Goal: Use online tool/utility: Utilize a website feature to perform a specific function

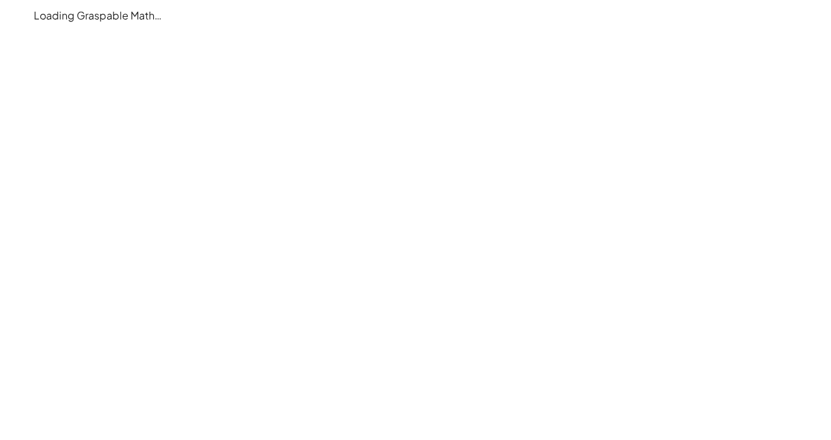
click at [389, 109] on main "Loading Graspable Math…" at bounding box center [415, 220] width 831 height 440
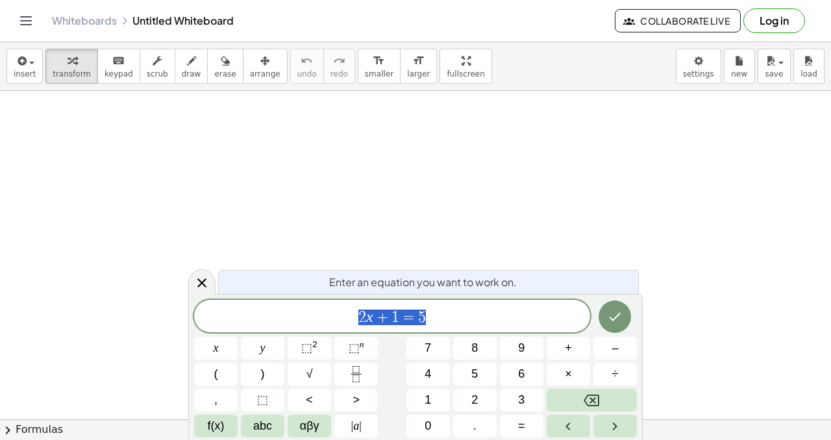
scroll to position [1, 0]
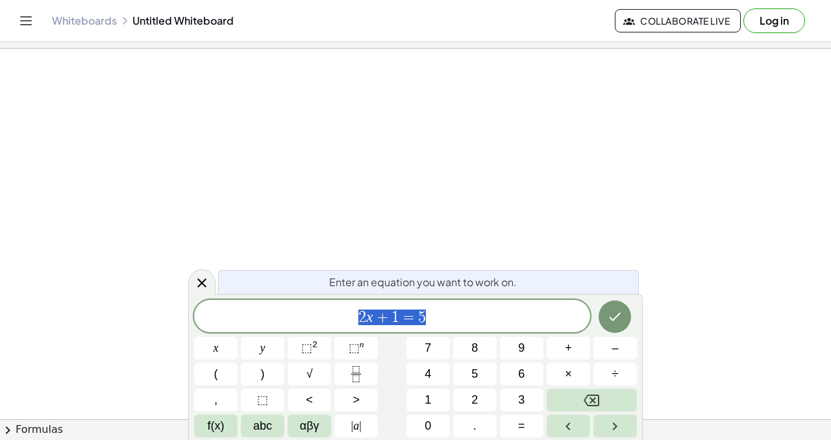
scroll to position [1, 0]
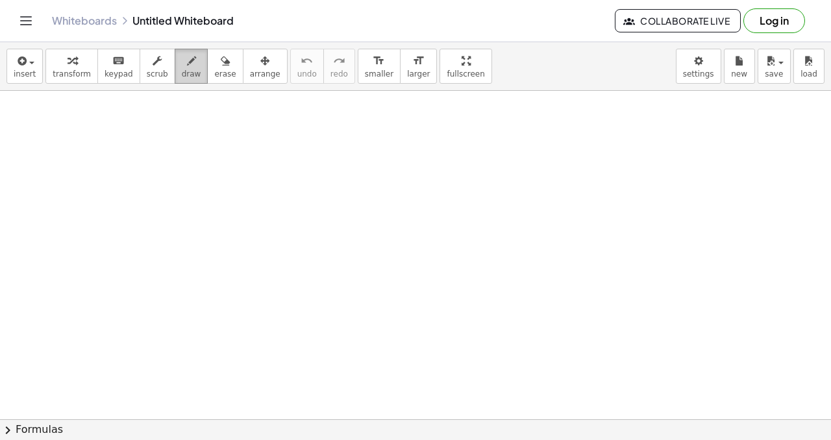
click at [187, 72] on span "draw" at bounding box center [191, 73] width 19 height 9
drag, startPoint x: 75, startPoint y: 210, endPoint x: 88, endPoint y: 200, distance: 16.6
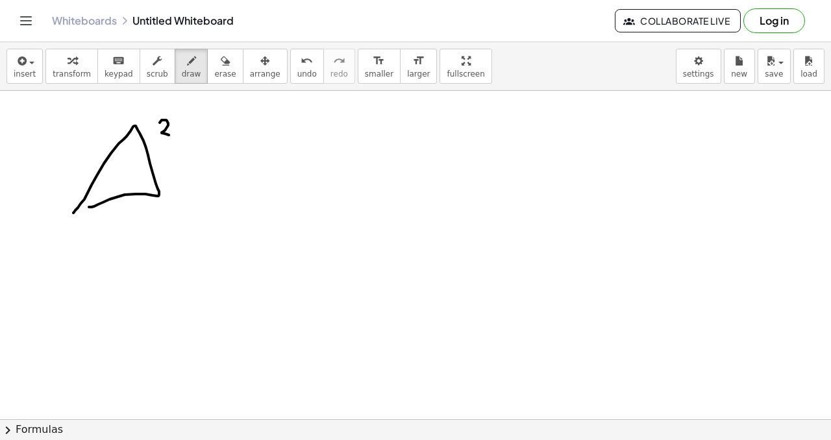
drag, startPoint x: 164, startPoint y: 120, endPoint x: 160, endPoint y: 134, distance: 14.6
drag, startPoint x: 201, startPoint y: 207, endPoint x: 211, endPoint y: 211, distance: 11.1
drag, startPoint x: 213, startPoint y: 179, endPoint x: 219, endPoint y: 177, distance: 6.8
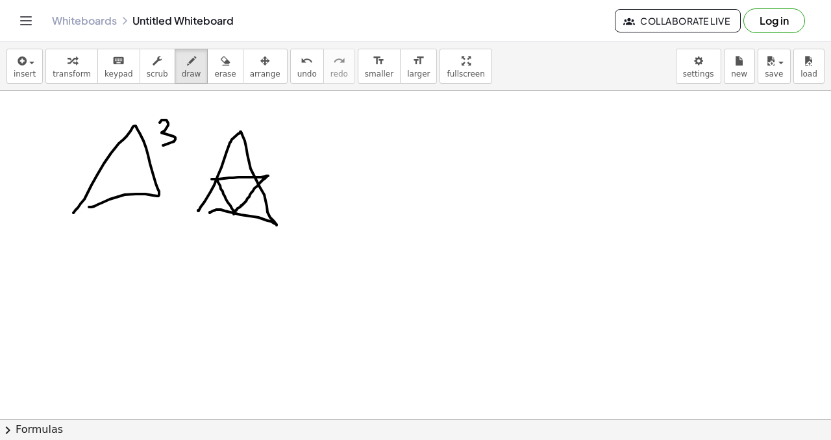
drag, startPoint x: 276, startPoint y: 142, endPoint x: 260, endPoint y: 156, distance: 21.1
drag, startPoint x: 317, startPoint y: 215, endPoint x: 323, endPoint y: 210, distance: 8.3
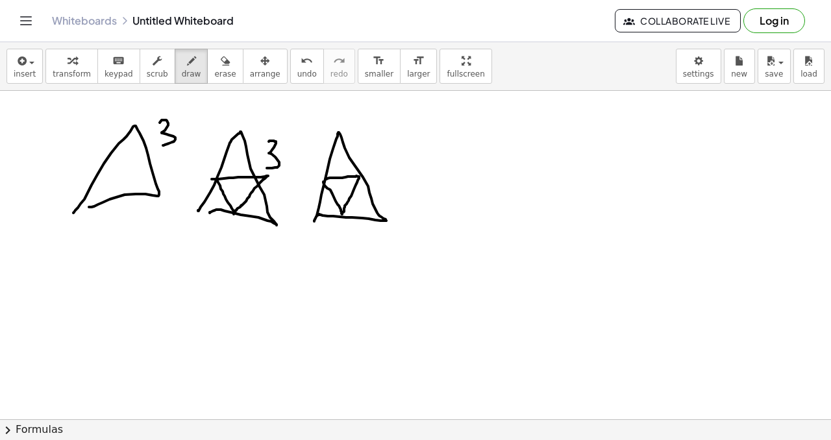
drag, startPoint x: 354, startPoint y: 177, endPoint x: 323, endPoint y: 182, distance: 30.9
drag, startPoint x: 320, startPoint y: 200, endPoint x: 313, endPoint y: 204, distance: 8.1
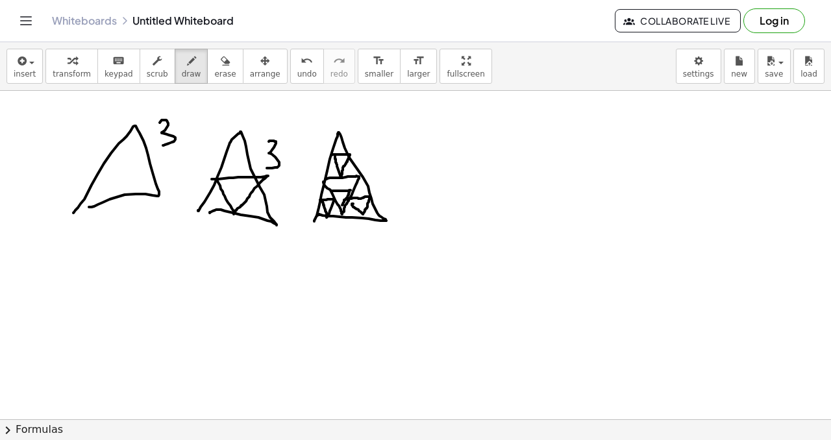
drag, startPoint x: 334, startPoint y: 191, endPoint x: 341, endPoint y: 203, distance: 13.9
click at [304, 64] on button "undo undo" at bounding box center [307, 66] width 34 height 35
drag, startPoint x: 336, startPoint y: 193, endPoint x: 350, endPoint y: 195, distance: 14.3
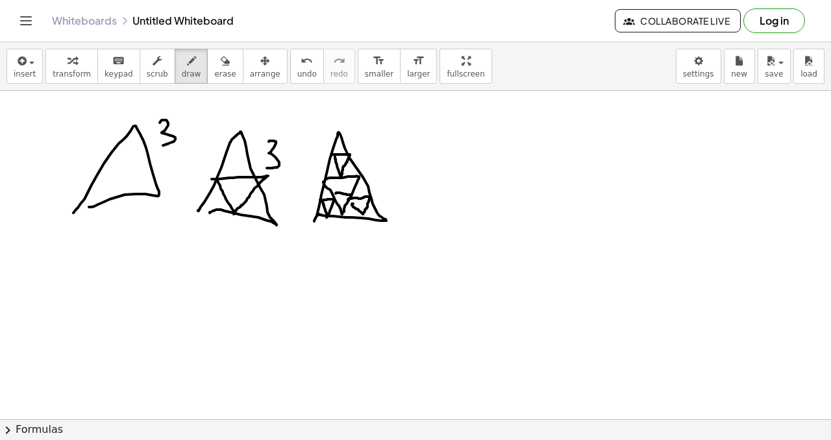
click at [297, 71] on span "undo" at bounding box center [306, 73] width 19 height 9
drag, startPoint x: 336, startPoint y: 199, endPoint x: 352, endPoint y: 199, distance: 16.9
drag, startPoint x: 336, startPoint y: 196, endPoint x: 350, endPoint y: 195, distance: 14.3
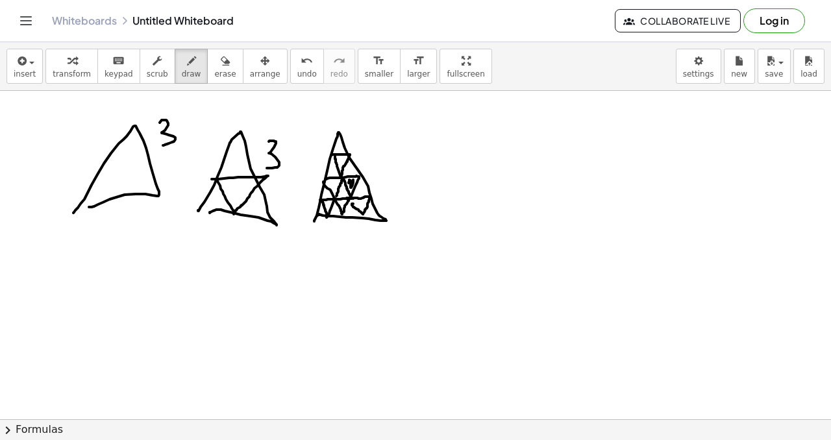
drag, startPoint x: 349, startPoint y: 180, endPoint x: 352, endPoint y: 188, distance: 9.0
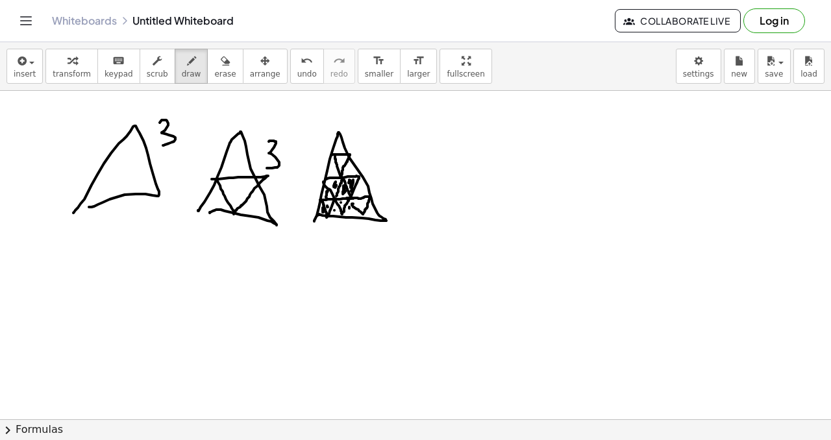
drag, startPoint x: 341, startPoint y: 162, endPoint x: 344, endPoint y: 170, distance: 8.4
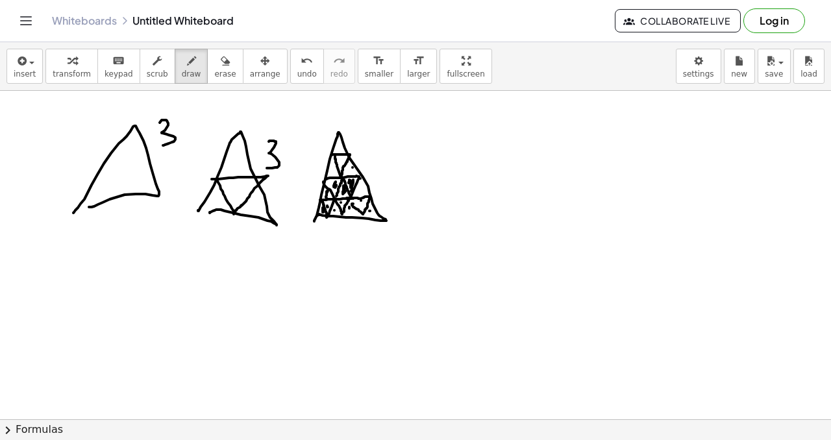
drag, startPoint x: 376, startPoint y: 150, endPoint x: 382, endPoint y: 176, distance: 26.5
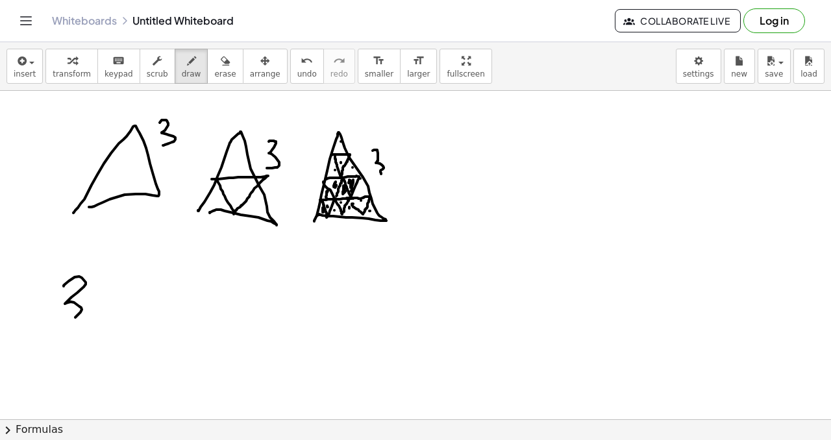
drag, startPoint x: 65, startPoint y: 284, endPoint x: 62, endPoint y: 313, distance: 28.7
drag, startPoint x: 98, startPoint y: 299, endPoint x: 101, endPoint y: 293, distance: 7.3
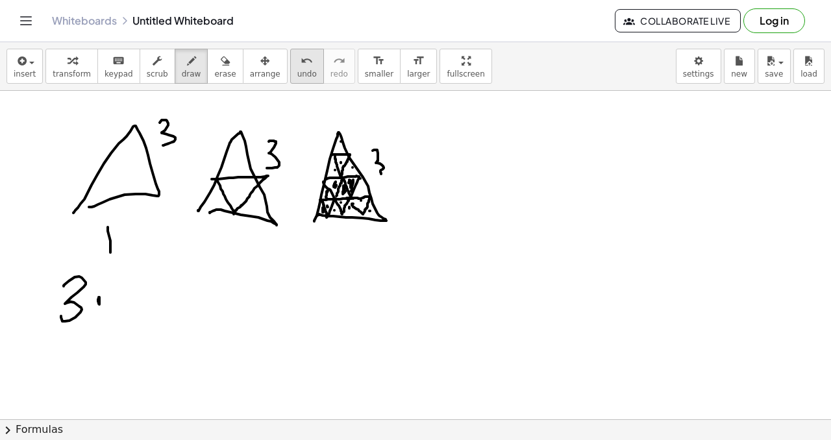
click at [297, 71] on span "undo" at bounding box center [306, 73] width 19 height 9
drag, startPoint x: 124, startPoint y: 269, endPoint x: 119, endPoint y: 333, distance: 64.5
drag, startPoint x: 396, startPoint y: 161, endPoint x: 402, endPoint y: 155, distance: 8.7
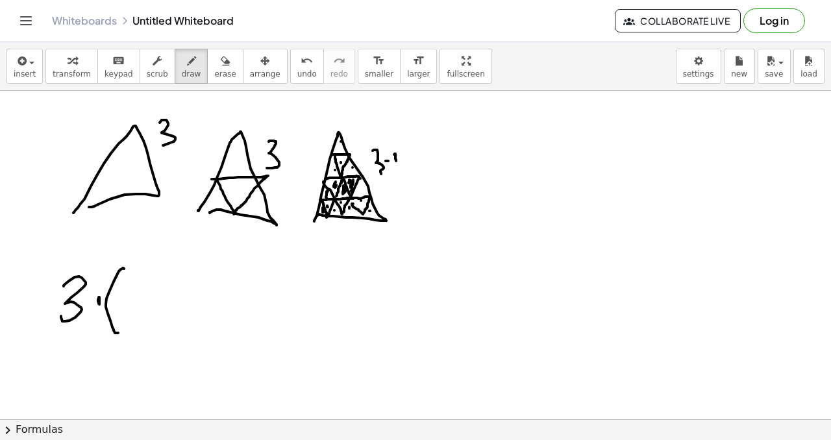
drag, startPoint x: 404, startPoint y: 153, endPoint x: 400, endPoint y: 164, distance: 11.7
drag, startPoint x: 286, startPoint y: 154, endPoint x: 290, endPoint y: 149, distance: 6.9
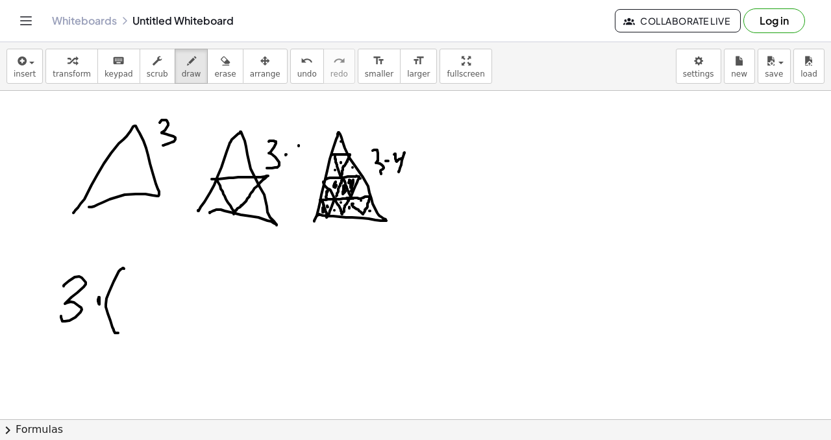
drag, startPoint x: 299, startPoint y: 146, endPoint x: 296, endPoint y: 170, distance: 24.2
drag, startPoint x: 28, startPoint y: 280, endPoint x: 29, endPoint y: 304, distance: 24.1
drag, startPoint x: 43, startPoint y: 286, endPoint x: 40, endPoint y: 297, distance: 12.1
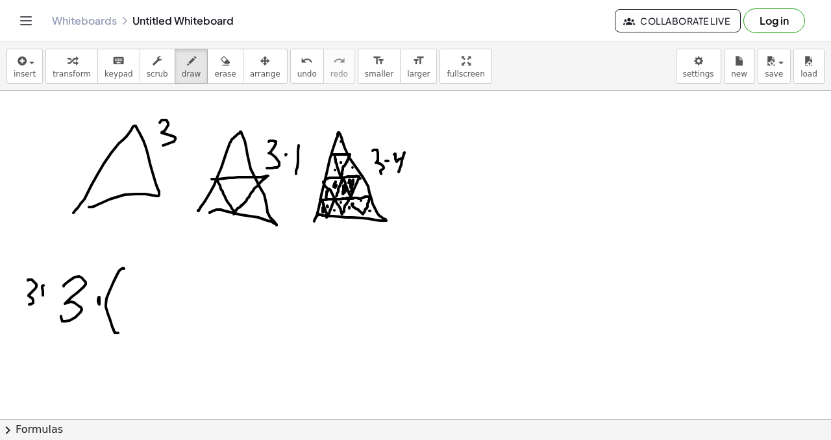
drag, startPoint x: 40, startPoint y: 297, endPoint x: 66, endPoint y: 293, distance: 25.6
drag, startPoint x: 143, startPoint y: 294, endPoint x: 157, endPoint y: 299, distance: 15.2
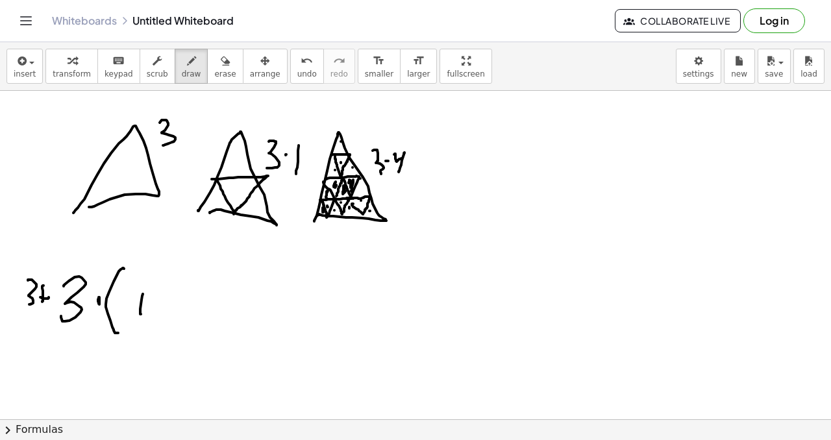
drag, startPoint x: 175, startPoint y: 297, endPoint x: 184, endPoint y: 300, distance: 9.5
drag, startPoint x: 186, startPoint y: 288, endPoint x: 192, endPoint y: 302, distance: 15.4
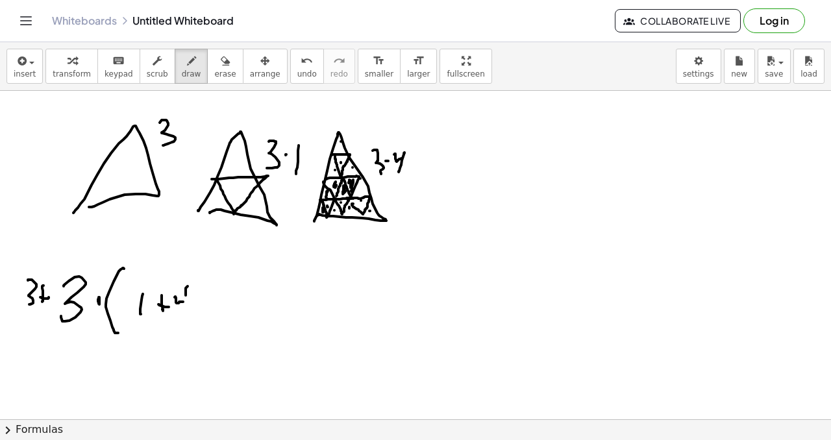
drag, startPoint x: 194, startPoint y: 298, endPoint x: 191, endPoint y: 310, distance: 12.0
drag, startPoint x: 206, startPoint y: 319, endPoint x: 212, endPoint y: 313, distance: 8.3
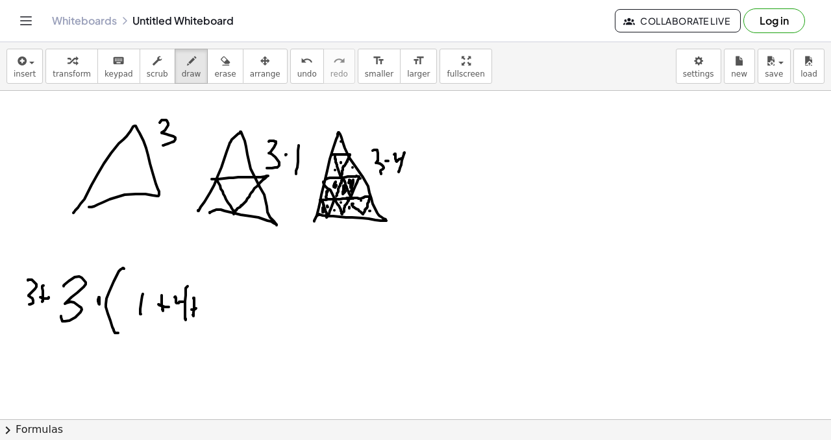
drag, startPoint x: 221, startPoint y: 300, endPoint x: 219, endPoint y: 315, distance: 15.0
drag, startPoint x: 235, startPoint y: 304, endPoint x: 234, endPoint y: 316, distance: 11.8
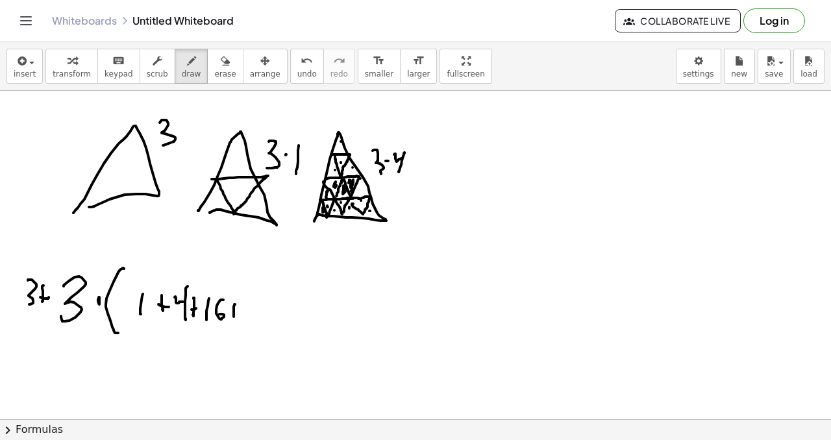
drag, startPoint x: 230, startPoint y: 309, endPoint x: 240, endPoint y: 312, distance: 10.3
drag, startPoint x: 264, startPoint y: 321, endPoint x: 284, endPoint y: 326, distance: 20.0
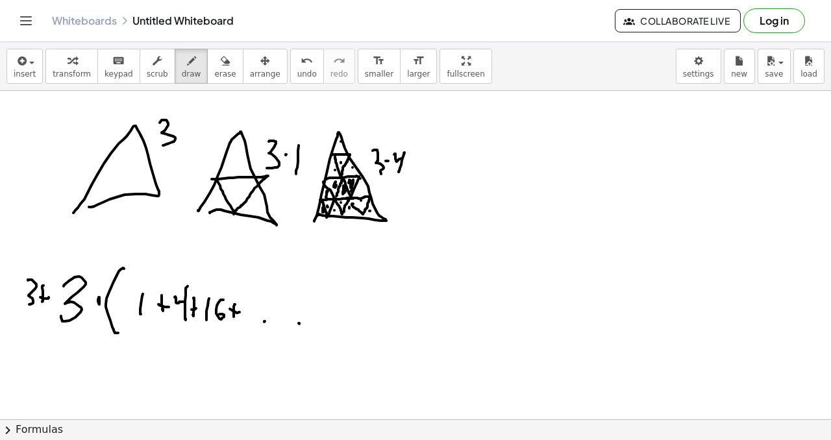
drag, startPoint x: 317, startPoint y: 317, endPoint x: 326, endPoint y: 313, distance: 9.9
drag, startPoint x: 333, startPoint y: 295, endPoint x: 330, endPoint y: 323, distance: 28.7
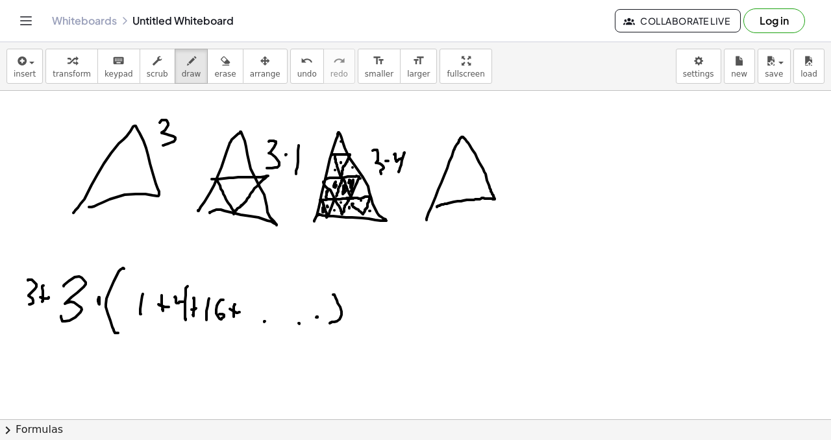
drag, startPoint x: 426, startPoint y: 219, endPoint x: 438, endPoint y: 206, distance: 17.5
drag, startPoint x: 292, startPoint y: 71, endPoint x: 291, endPoint y: 64, distance: 7.3
click at [297, 69] on span "undo" at bounding box center [306, 73] width 19 height 9
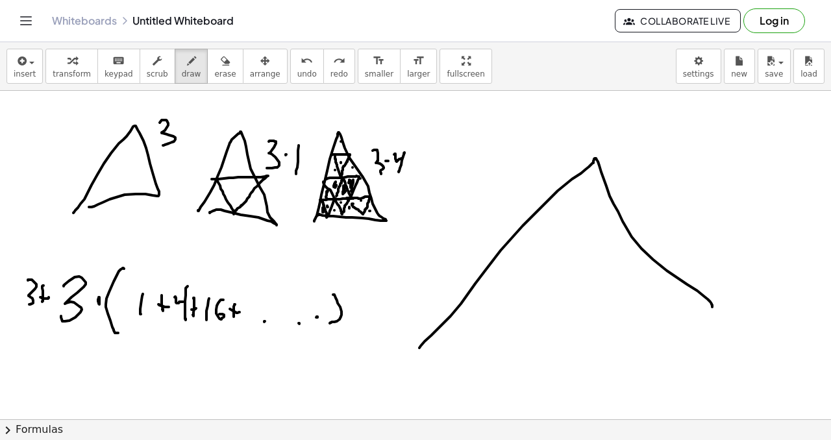
drag, startPoint x: 450, startPoint y: 316, endPoint x: 674, endPoint y: 298, distance: 224.0
click at [297, 73] on span "undo" at bounding box center [306, 73] width 19 height 9
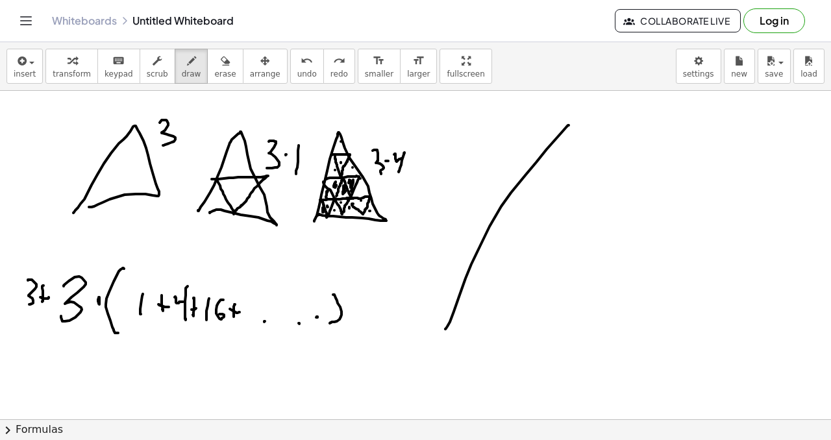
drag, startPoint x: 480, startPoint y: 247, endPoint x: 567, endPoint y: 127, distance: 148.3
drag, startPoint x: 570, startPoint y: 128, endPoint x: 627, endPoint y: 280, distance: 162.9
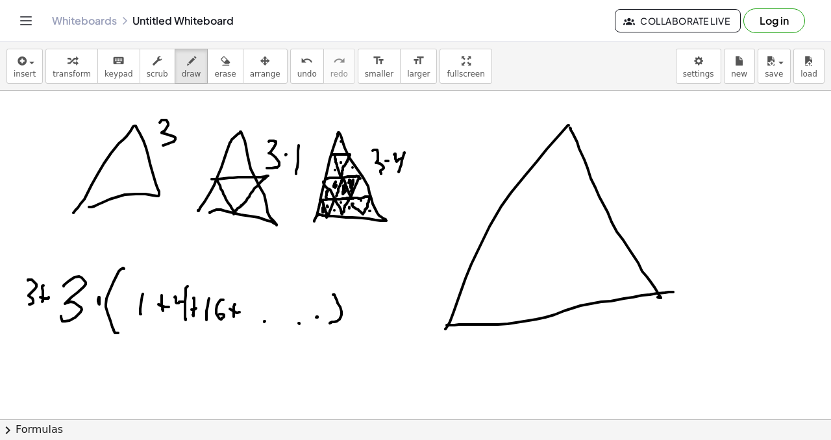
drag, startPoint x: 447, startPoint y: 325, endPoint x: 660, endPoint y: 290, distance: 216.4
drag, startPoint x: 506, startPoint y: 214, endPoint x: 547, endPoint y: 246, distance: 52.2
drag, startPoint x: 501, startPoint y: 212, endPoint x: 549, endPoint y: 264, distance: 70.7
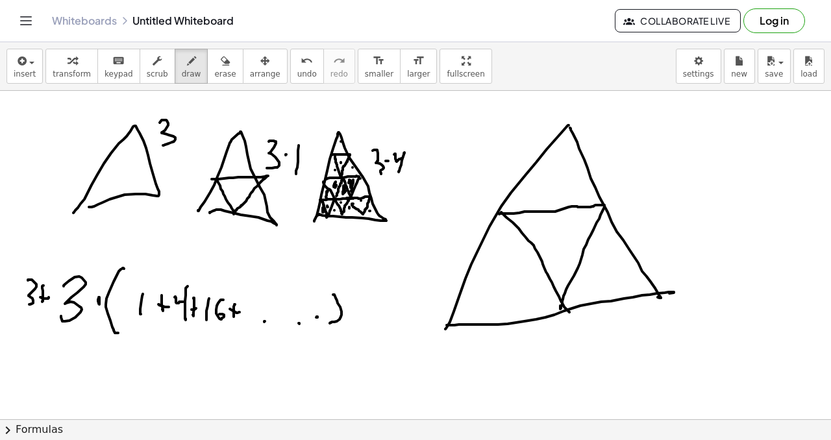
drag, startPoint x: 545, startPoint y: 248, endPoint x: 580, endPoint y: 249, distance: 35.7
drag, startPoint x: 539, startPoint y: 245, endPoint x: 583, endPoint y: 234, distance: 45.0
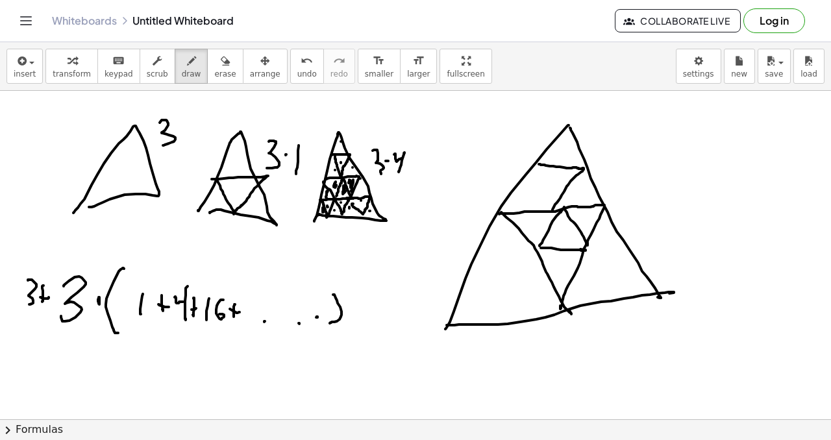
drag, startPoint x: 544, startPoint y: 165, endPoint x: 552, endPoint y: 195, distance: 31.7
drag, startPoint x: 543, startPoint y: 157, endPoint x: 561, endPoint y: 190, distance: 38.1
drag
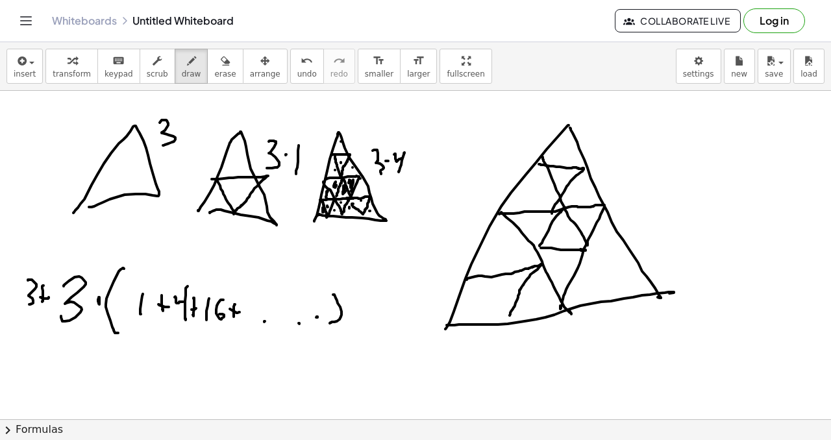
click at [295, 68] on button "undo undo" at bounding box center [307, 66] width 34 height 35
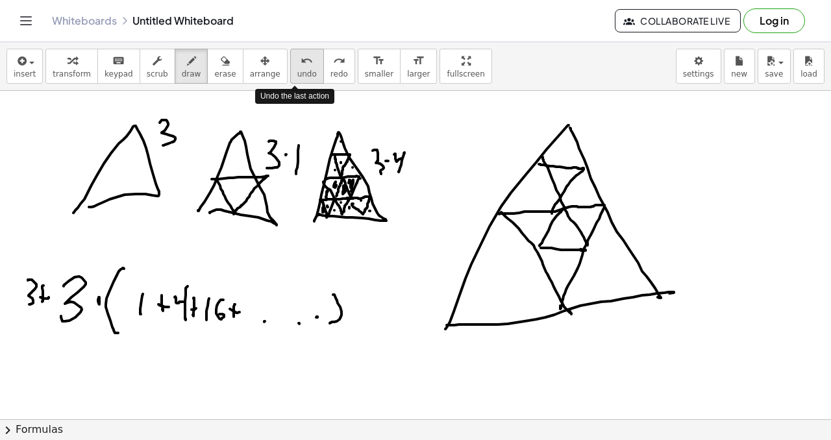
click at [297, 69] on span "undo" at bounding box center [306, 73] width 19 height 9
click at [297, 72] on span "undo" at bounding box center [306, 73] width 19 height 9
click at [298, 72] on span "undo" at bounding box center [306, 73] width 19 height 9
click at [298, 74] on span "undo" at bounding box center [306, 73] width 19 height 9
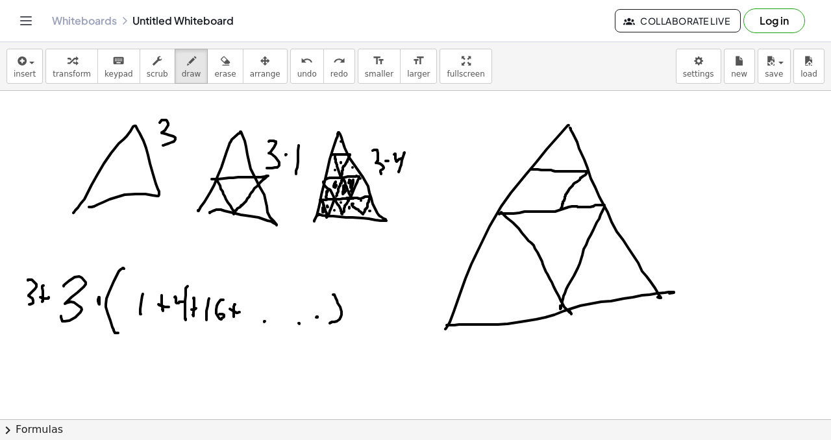
drag, startPoint x: 532, startPoint y: 169, endPoint x: 561, endPoint y: 208, distance: 48.7
drag, startPoint x: 533, startPoint y: 166, endPoint x: 556, endPoint y: 195, distance: 36.5
drag, startPoint x: 563, startPoint y: 207, endPoint x: 543, endPoint y: 247, distance: 44.4
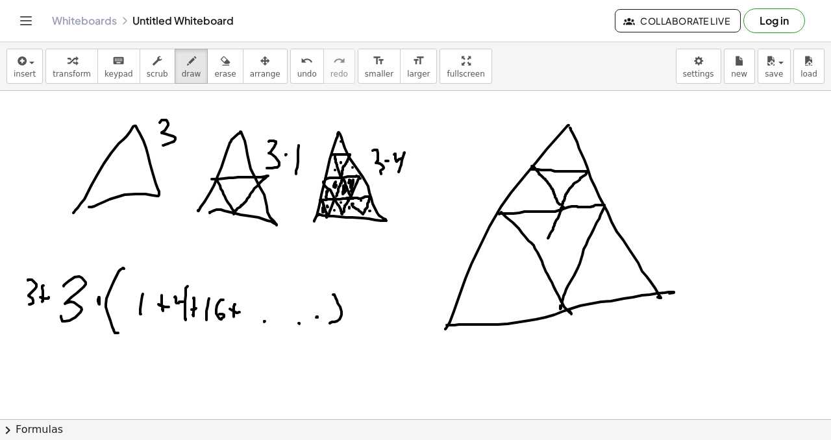
drag, startPoint x: 545, startPoint y: 241, endPoint x: 559, endPoint y: 210, distance: 34.5
drag, startPoint x: 539, startPoint y: 253, endPoint x: 476, endPoint y: 259, distance: 62.6
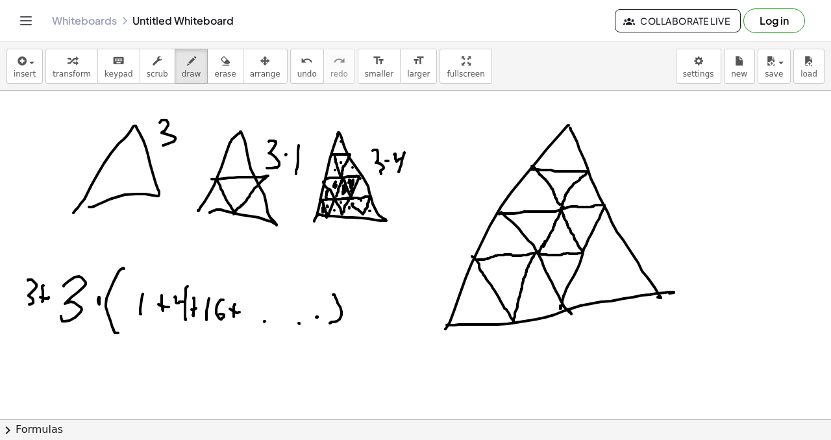
drag, startPoint x: 473, startPoint y: 257, endPoint x: 519, endPoint y: 243, distance: 48.7
drag, startPoint x: 584, startPoint y: 249, endPoint x: 606, endPoint y: 301, distance: 56.4
drag, startPoint x: 588, startPoint y: 255, endPoint x: 606, endPoint y: 291, distance: 40.1
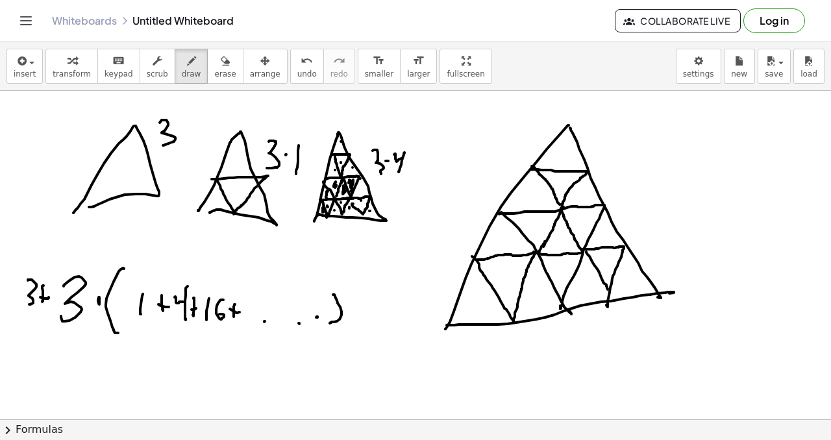
drag, startPoint x: 553, startPoint y: 143, endPoint x: 558, endPoint y: 148, distance: 6.9
click at [297, 69] on span "undo" at bounding box center [306, 73] width 19 height 9
drag, startPoint x: 558, startPoint y: 150, endPoint x: 554, endPoint y: 167, distance: 17.3
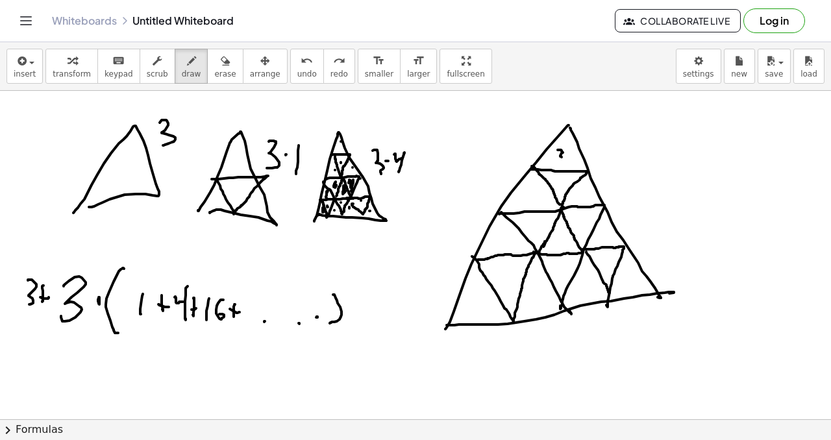
drag, startPoint x: 532, startPoint y: 187, endPoint x: 537, endPoint y: 193, distance: 7.9
drag, startPoint x: 566, startPoint y: 178, endPoint x: 565, endPoint y: 190, distance: 11.7
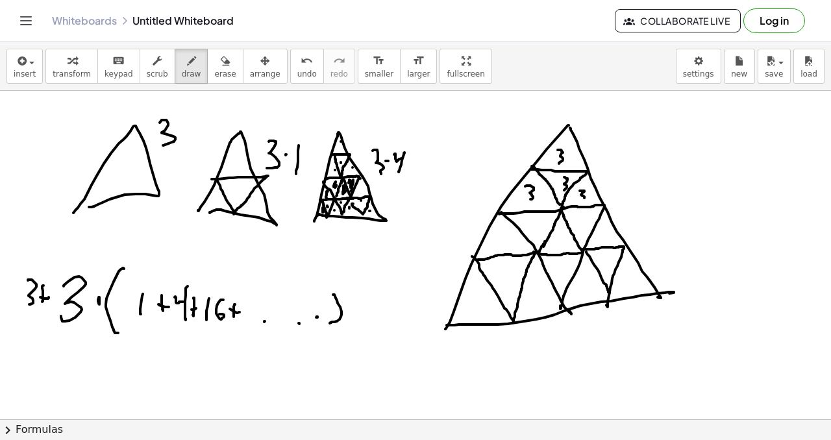
drag, startPoint x: 580, startPoint y: 191, endPoint x: 578, endPoint y: 199, distance: 7.9
drag, startPoint x: 496, startPoint y: 228, endPoint x: 499, endPoint y: 240, distance: 12.1
drag, startPoint x: 531, startPoint y: 225, endPoint x: 525, endPoint y: 232, distance: 9.2
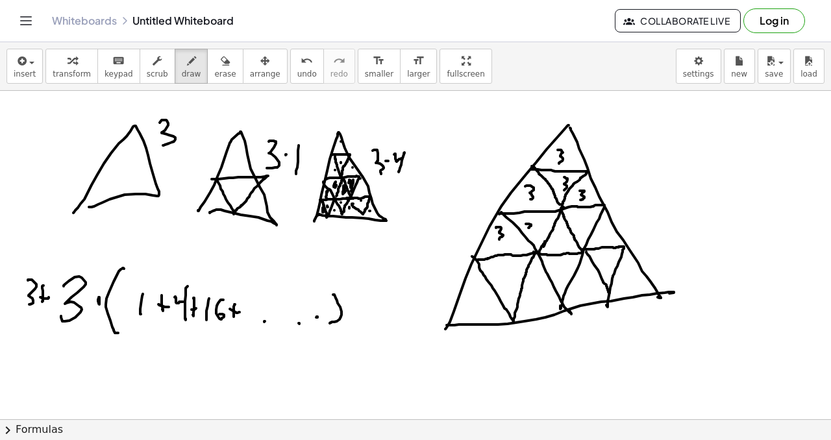
drag, startPoint x: 557, startPoint y: 236, endPoint x: 578, endPoint y: 224, distance: 23.8
drag, startPoint x: 578, startPoint y: 219, endPoint x: 573, endPoint y: 227, distance: 8.5
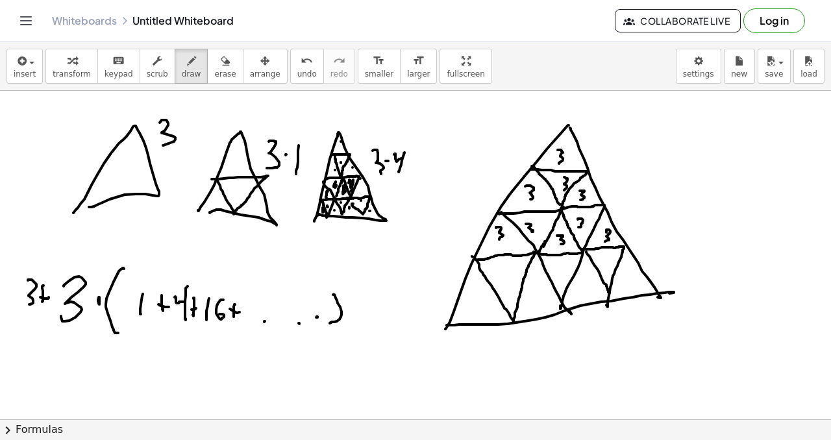
drag, startPoint x: 606, startPoint y: 232, endPoint x: 603, endPoint y: 242, distance: 10.3
drag, startPoint x: 467, startPoint y: 297, endPoint x: 472, endPoint y: 304, distance: 8.5
drag, startPoint x: 500, startPoint y: 280, endPoint x: 502, endPoint y: 289, distance: 9.9
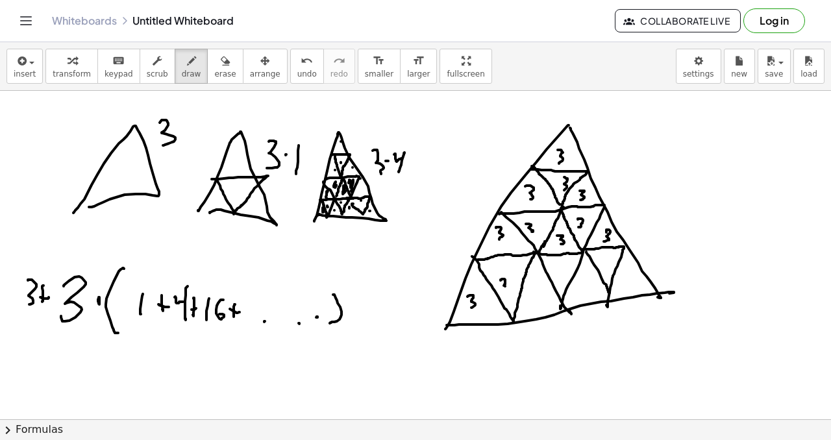
drag, startPoint x: 533, startPoint y: 292, endPoint x: 506, endPoint y: 295, distance: 27.5
drag, startPoint x: 560, startPoint y: 267, endPoint x: 569, endPoint y: 278, distance: 13.4
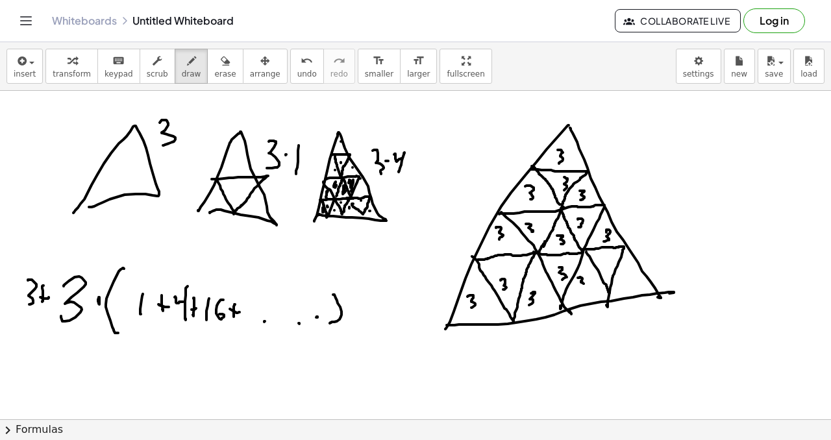
drag, startPoint x: 580, startPoint y: 277, endPoint x: 563, endPoint y: 269, distance: 19.5
drag, startPoint x: 623, startPoint y: 271, endPoint x: 621, endPoint y: 281, distance: 9.9
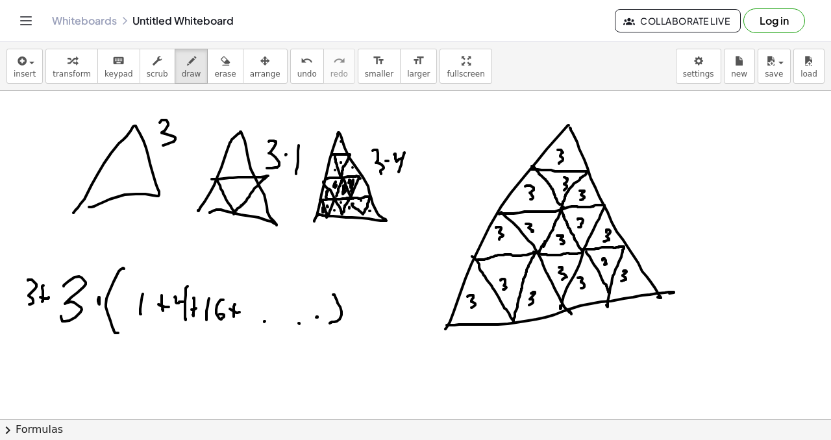
drag, startPoint x: 594, startPoint y: 153, endPoint x: 589, endPoint y: 164, distance: 11.3
drag, startPoint x: 186, startPoint y: 140, endPoint x: 198, endPoint y: 145, distance: 13.4
drag, startPoint x: 216, startPoint y: 177, endPoint x: 224, endPoint y: 182, distance: 9.4
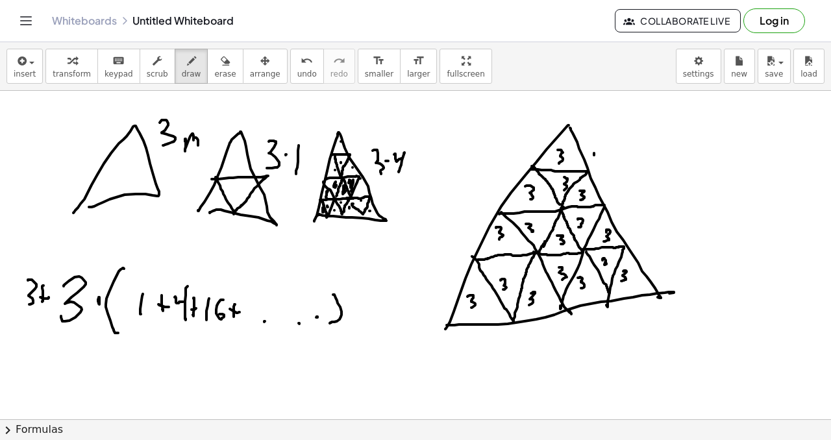
drag, startPoint x: 217, startPoint y: 191, endPoint x: 225, endPoint y: 197, distance: 9.4
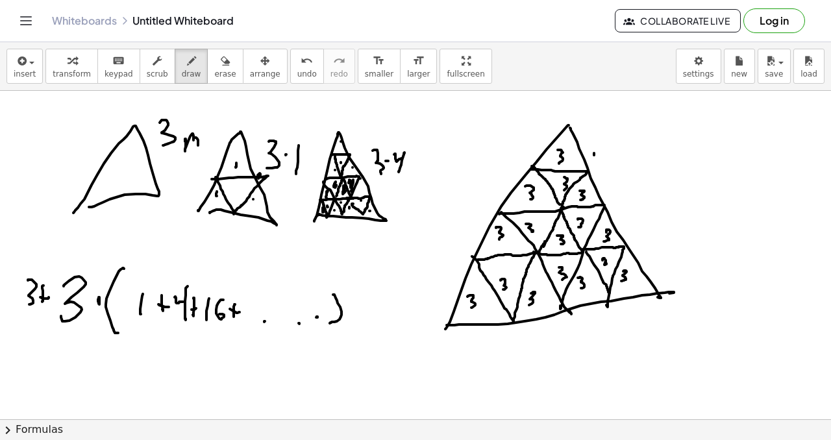
drag, startPoint x: 140, startPoint y: 353, endPoint x: 138, endPoint y: 362, distance: 8.5
drag, startPoint x: 133, startPoint y: 363, endPoint x: 147, endPoint y: 369, distance: 15.4
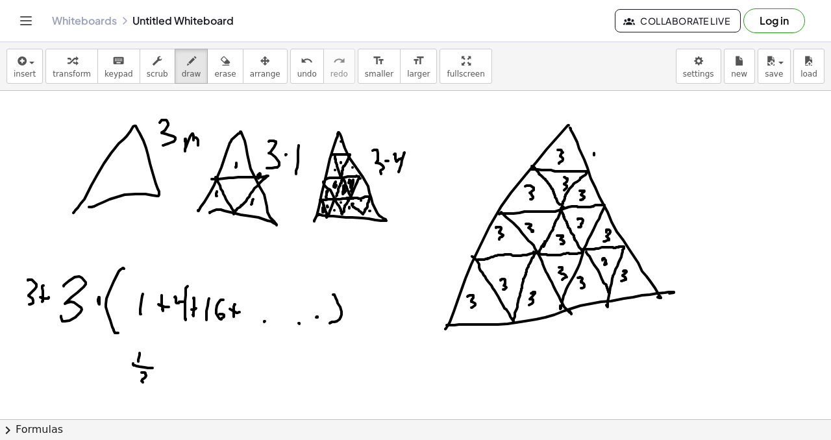
drag, startPoint x: 141, startPoint y: 373, endPoint x: 148, endPoint y: 379, distance: 9.2
drag, startPoint x: 126, startPoint y: 359, endPoint x: 124, endPoint y: 373, distance: 13.8
drag, startPoint x: 121, startPoint y: 367, endPoint x: 123, endPoint y: 360, distance: 8.0
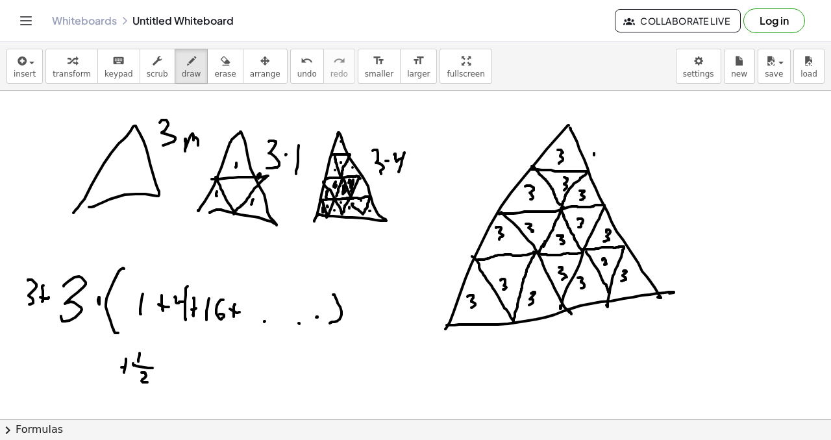
drag, startPoint x: 117, startPoint y: 360, endPoint x: 114, endPoint y: 370, distance: 10.7
drag, startPoint x: 160, startPoint y: 360, endPoint x: 161, endPoint y: 371, distance: 11.1
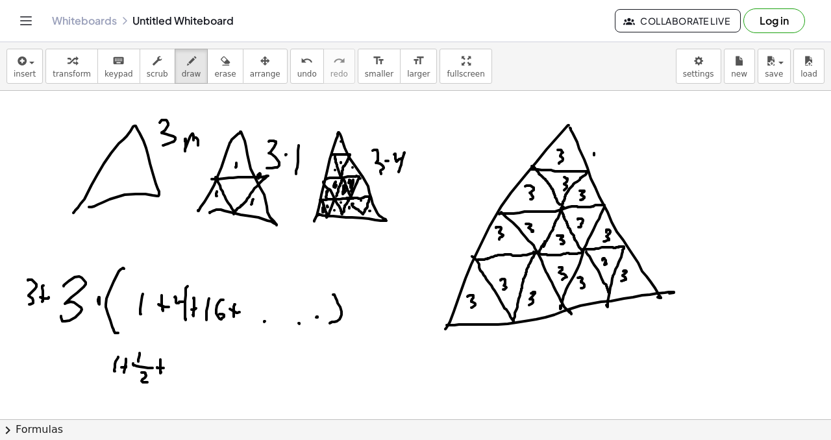
drag, startPoint x: 178, startPoint y: 363, endPoint x: 177, endPoint y: 376, distance: 13.0
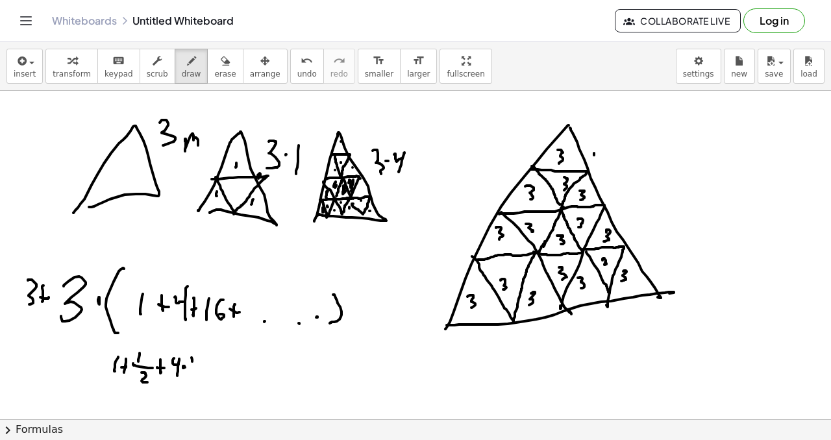
drag, startPoint x: 191, startPoint y: 358, endPoint x: 191, endPoint y: 367, distance: 9.7
drag, startPoint x: 193, startPoint y: 375, endPoint x: 192, endPoint y: 387, distance: 13.0
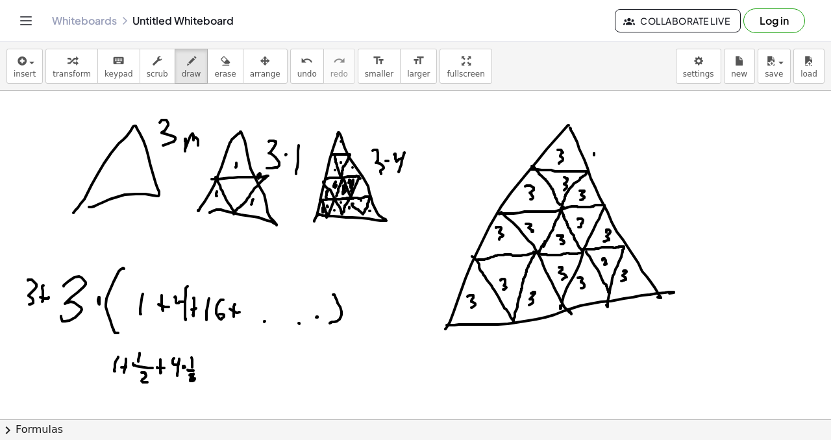
drag, startPoint x: 177, startPoint y: 369, endPoint x: 186, endPoint y: 360, distance: 12.9
drag, startPoint x: 181, startPoint y: 393, endPoint x: 197, endPoint y: 380, distance: 20.3
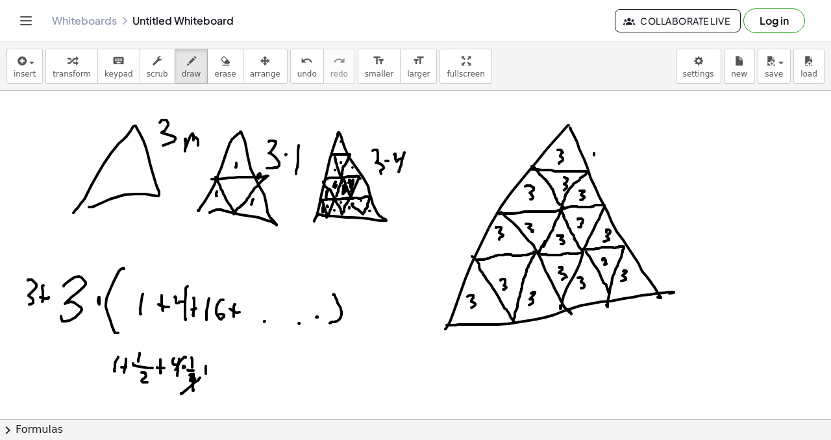
drag, startPoint x: 214, startPoint y: 368, endPoint x: 216, endPoint y: 376, distance: 8.0
drag, startPoint x: 228, startPoint y: 361, endPoint x: 226, endPoint y: 378, distance: 17.7
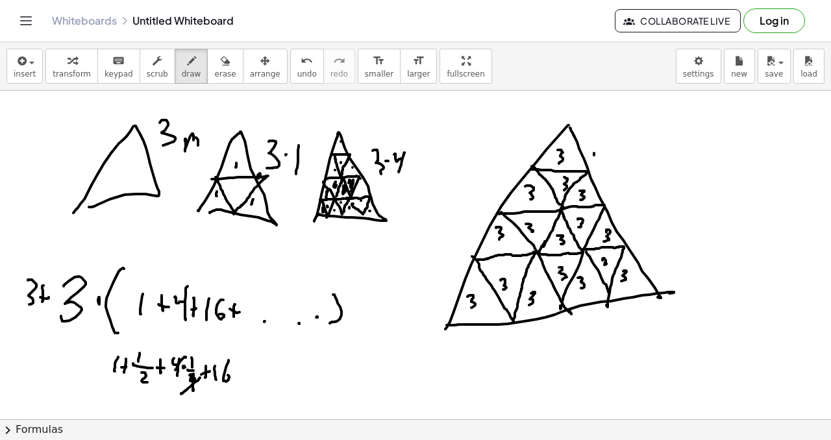
drag, startPoint x: 237, startPoint y: 373, endPoint x: 226, endPoint y: 368, distance: 12.2
drag, startPoint x: 247, startPoint y: 355, endPoint x: 247, endPoint y: 371, distance: 16.2
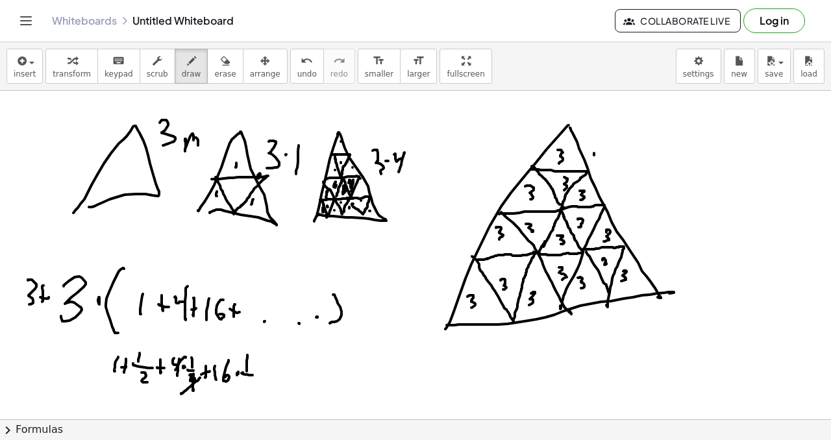
drag, startPoint x: 265, startPoint y: 373, endPoint x: 264, endPoint y: 381, distance: 8.5
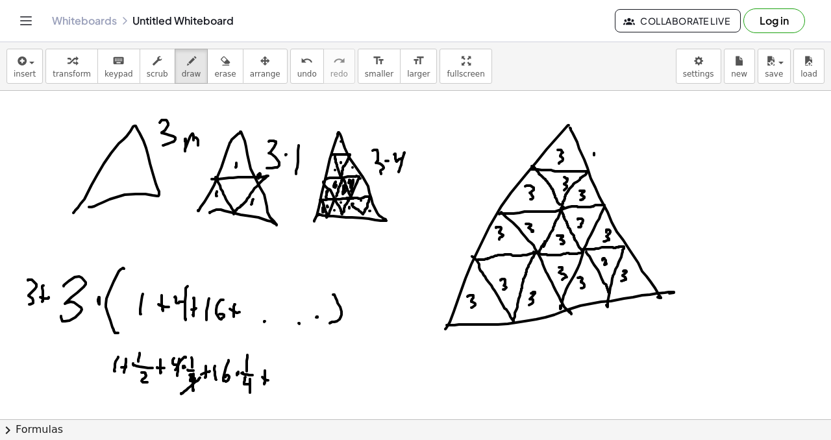
drag, startPoint x: 310, startPoint y: 365, endPoint x: 311, endPoint y: 382, distance: 16.9
drag, startPoint x: 314, startPoint y: 360, endPoint x: 319, endPoint y: 370, distance: 11.0
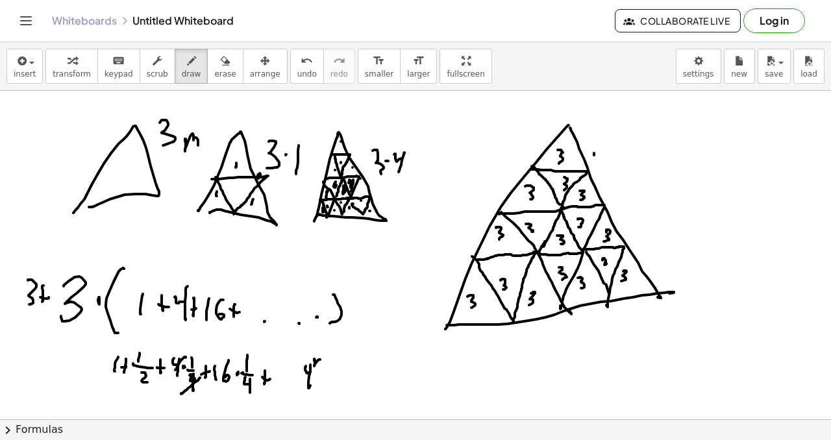
drag, startPoint x: 325, startPoint y: 368, endPoint x: 321, endPoint y: 379, distance: 11.7
drag, startPoint x: 321, startPoint y: 378, endPoint x: 334, endPoint y: 375, distance: 13.4
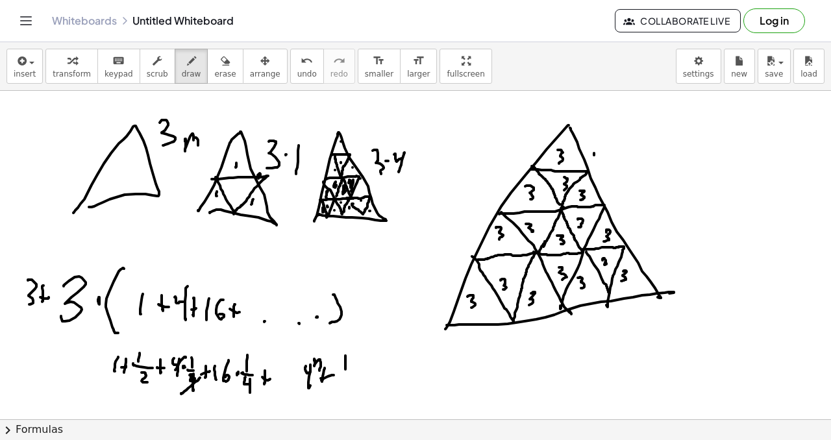
drag, startPoint x: 336, startPoint y: 375, endPoint x: 352, endPoint y: 379, distance: 16.2
drag, startPoint x: 340, startPoint y: 385, endPoint x: 342, endPoint y: 395, distance: 9.9
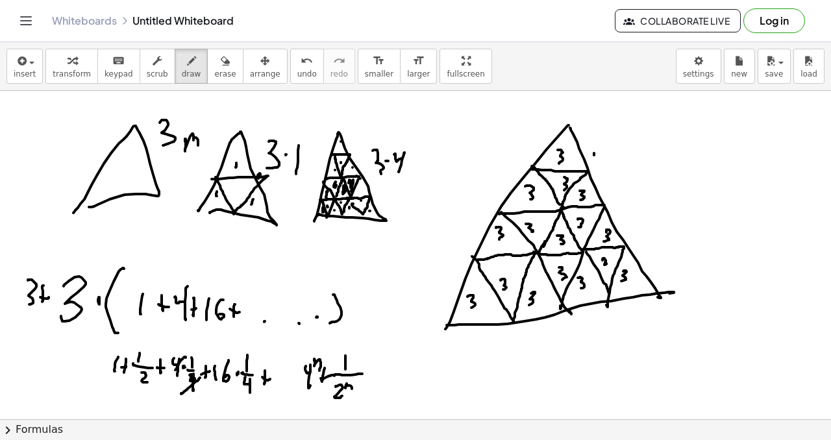
drag, startPoint x: 515, startPoint y: 186, endPoint x: 545, endPoint y: 186, distance: 29.9
click at [303, 77] on button "undo undo" at bounding box center [307, 66] width 34 height 35
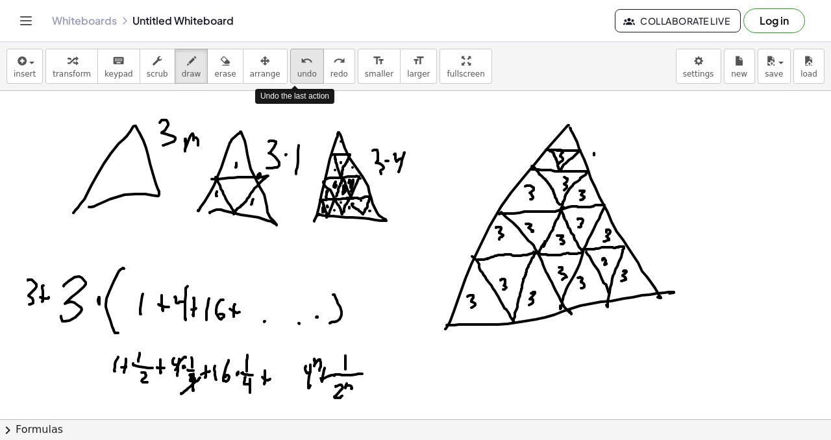
click at [305, 77] on button "undo undo" at bounding box center [307, 66] width 34 height 35
drag, startPoint x: 321, startPoint y: 372, endPoint x: 323, endPoint y: 378, distance: 6.8
drag, startPoint x: 338, startPoint y: 354, endPoint x: 342, endPoint y: 360, distance: 7.4
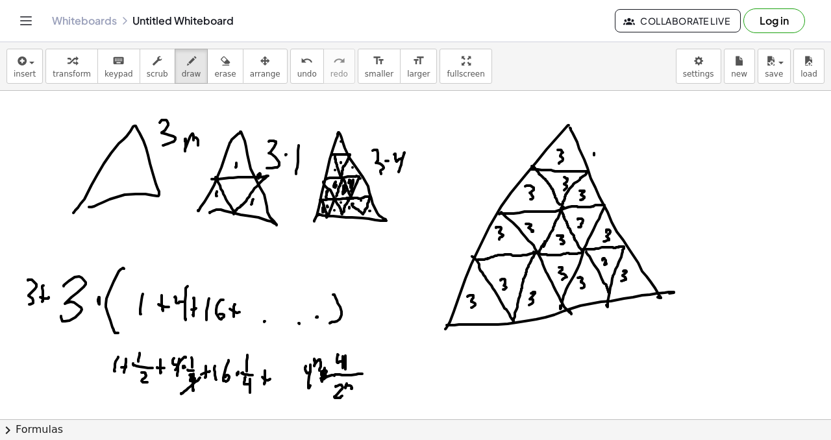
drag, startPoint x: 343, startPoint y: 357, endPoint x: 343, endPoint y: 368, distance: 11.0
drag, startPoint x: 350, startPoint y: 351, endPoint x: 354, endPoint y: 358, distance: 8.1
click at [297, 74] on span "undo" at bounding box center [306, 73] width 19 height 9
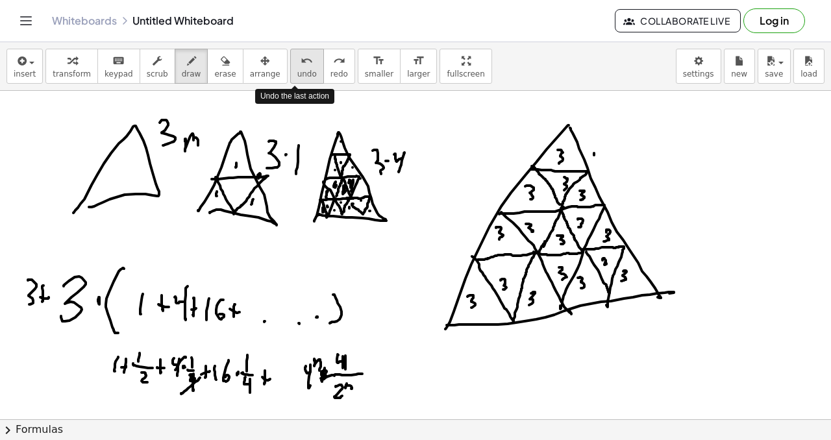
click at [297, 76] on span "undo" at bounding box center [306, 73] width 19 height 9
click at [297, 77] on span "undo" at bounding box center [306, 73] width 19 height 9
click at [330, 77] on span "redo" at bounding box center [339, 73] width 18 height 9
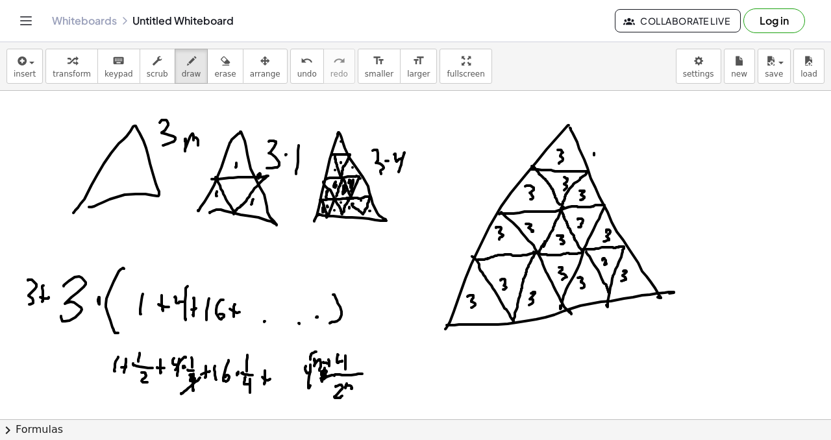
drag, startPoint x: 312, startPoint y: 353, endPoint x: 321, endPoint y: 368, distance: 17.1
drag, startPoint x: 330, startPoint y: 356, endPoint x: 327, endPoint y: 367, distance: 10.7
drag, startPoint x: 334, startPoint y: 359, endPoint x: 339, endPoint y: 368, distance: 10.8
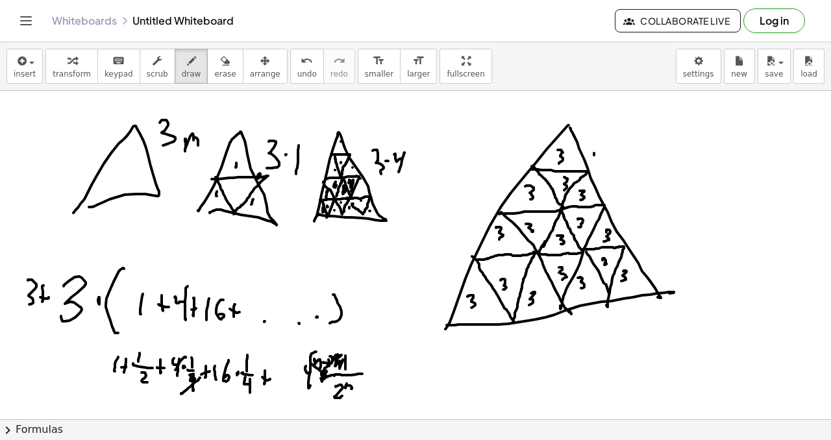
drag, startPoint x: 396, startPoint y: 352, endPoint x: 400, endPoint y: 359, distance: 7.6
drag, startPoint x: 402, startPoint y: 347, endPoint x: 408, endPoint y: 350, distance: 7.0
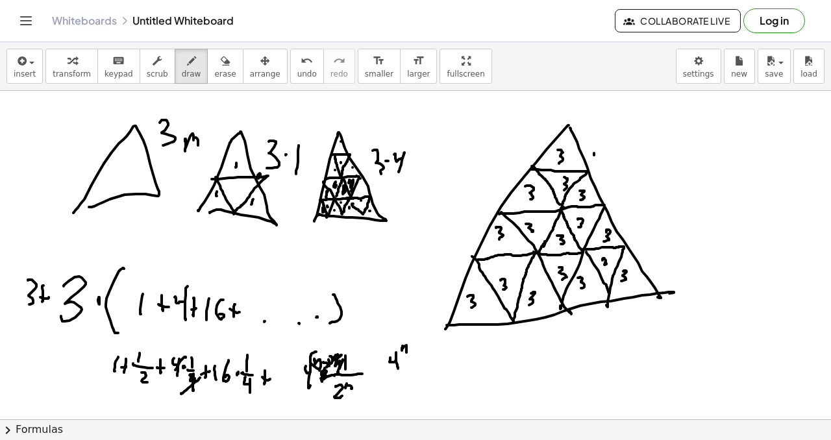
drag, startPoint x: 397, startPoint y: 342, endPoint x: 410, endPoint y: 353, distance: 17.0
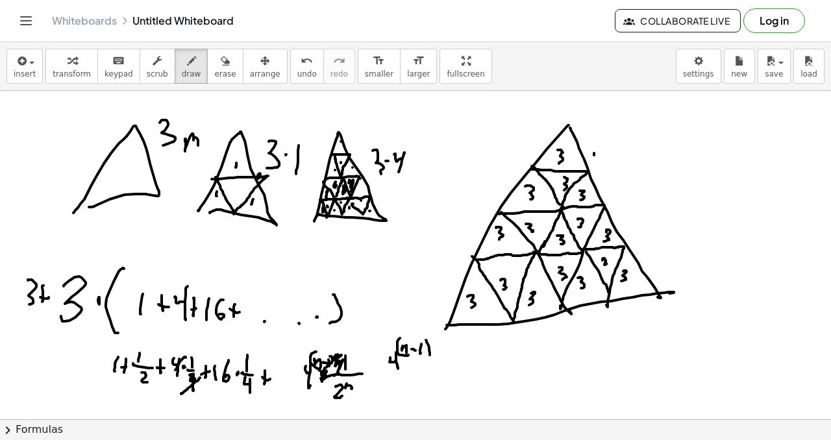
drag, startPoint x: 426, startPoint y: 340, endPoint x: 418, endPoint y: 356, distance: 17.4
drag, startPoint x: 378, startPoint y: 382, endPoint x: 428, endPoint y: 380, distance: 50.6
drag, startPoint x: 399, startPoint y: 393, endPoint x: 406, endPoint y: 396, distance: 7.8
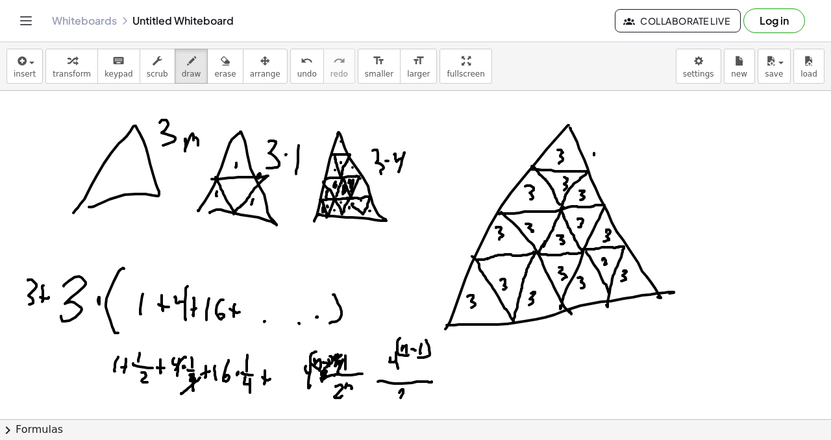
drag, startPoint x: 437, startPoint y: 378, endPoint x: 435, endPoint y: 385, distance: 7.4
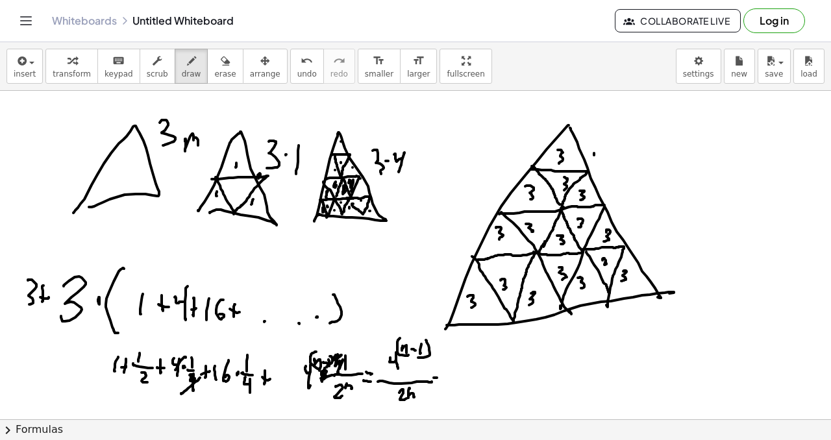
drag, startPoint x: 434, startPoint y: 387, endPoint x: 441, endPoint y: 386, distance: 7.3
drag, startPoint x: 456, startPoint y: 383, endPoint x: 482, endPoint y: 378, distance: 27.1
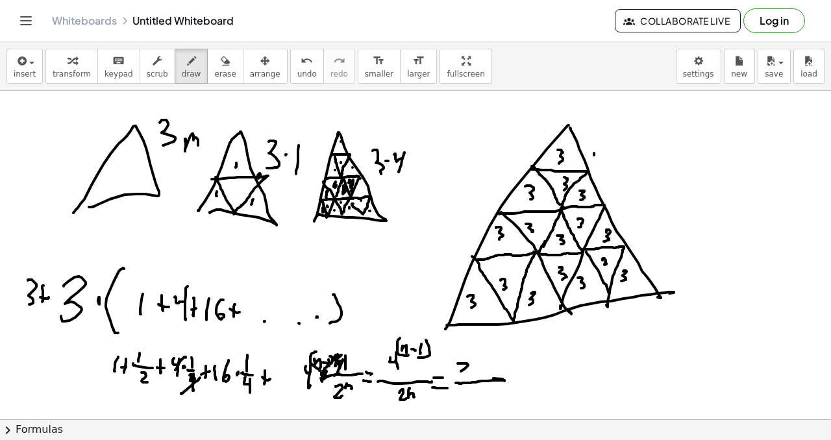
drag, startPoint x: 461, startPoint y: 363, endPoint x: 473, endPoint y: 372, distance: 13.9
drag, startPoint x: 472, startPoint y: 352, endPoint x: 482, endPoint y: 358, distance: 12.2
drag, startPoint x: 482, startPoint y: 355, endPoint x: 491, endPoint y: 354, distance: 8.5
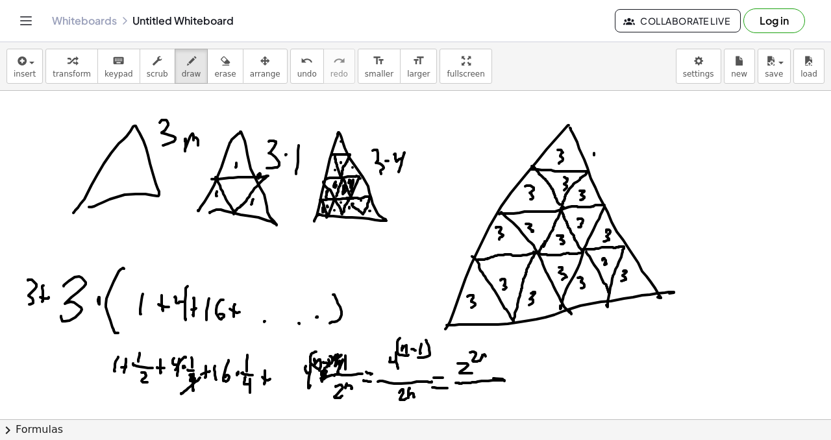
drag, startPoint x: 491, startPoint y: 355, endPoint x: 500, endPoint y: 352, distance: 9.6
drag, startPoint x: 504, startPoint y: 352, endPoint x: 506, endPoint y: 360, distance: 7.4
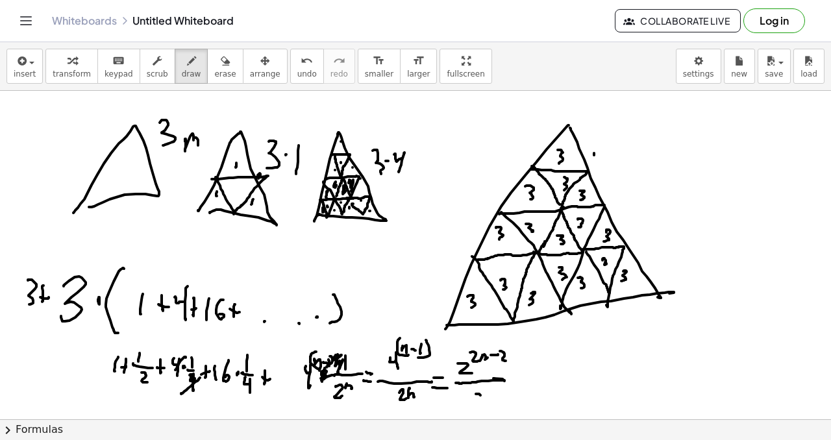
drag, startPoint x: 478, startPoint y: 394, endPoint x: 485, endPoint y: 402, distance: 10.1
drag, startPoint x: 513, startPoint y: 380, endPoint x: 521, endPoint y: 382, distance: 8.0
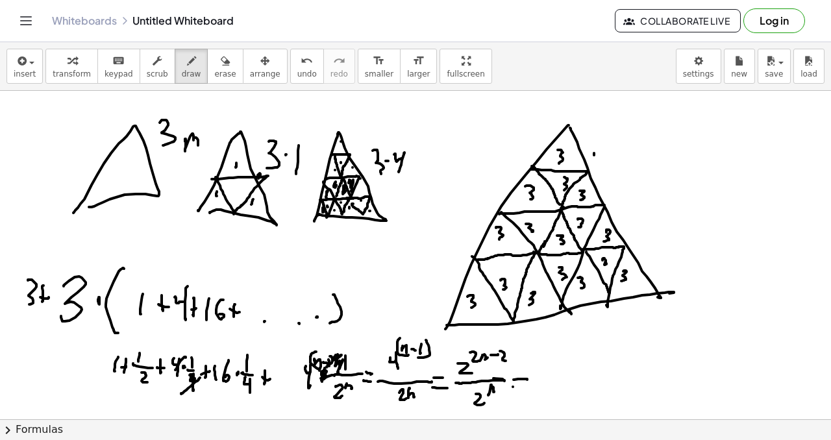
drag, startPoint x: 513, startPoint y: 387, endPoint x: 516, endPoint y: 375, distance: 12.1
drag, startPoint x: 536, startPoint y: 380, endPoint x: 538, endPoint y: 397, distance: 16.3
drag, startPoint x: 547, startPoint y: 373, endPoint x: 555, endPoint y: 374, distance: 8.5
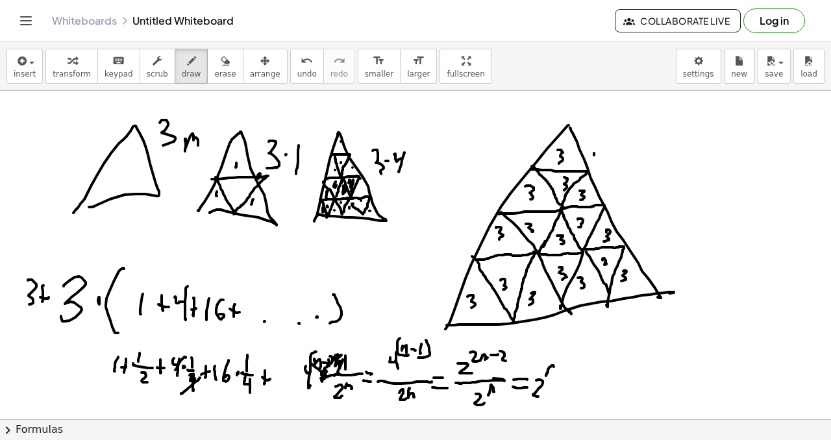
drag, startPoint x: 559, startPoint y: 371, endPoint x: 568, endPoint y: 371, distance: 8.5
drag, startPoint x: 575, startPoint y: 368, endPoint x: 576, endPoint y: 378, distance: 10.4
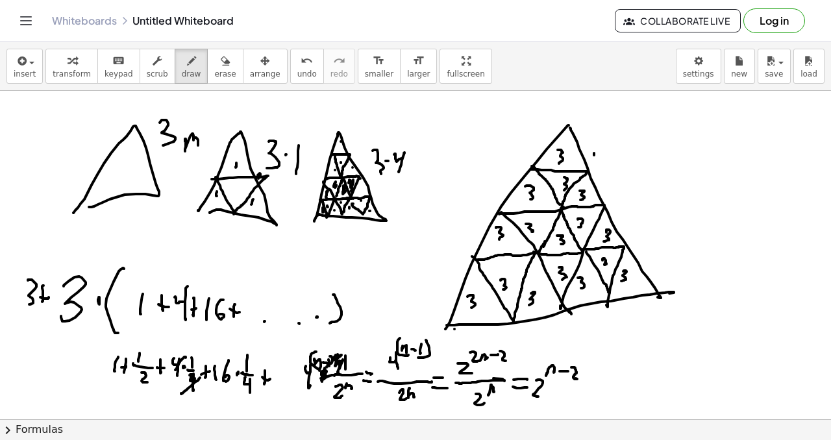
drag, startPoint x: 598, startPoint y: 344, endPoint x: 613, endPoint y: 353, distance: 16.9
drag, startPoint x: 612, startPoint y: 336, endPoint x: 620, endPoint y: 344, distance: 11.0
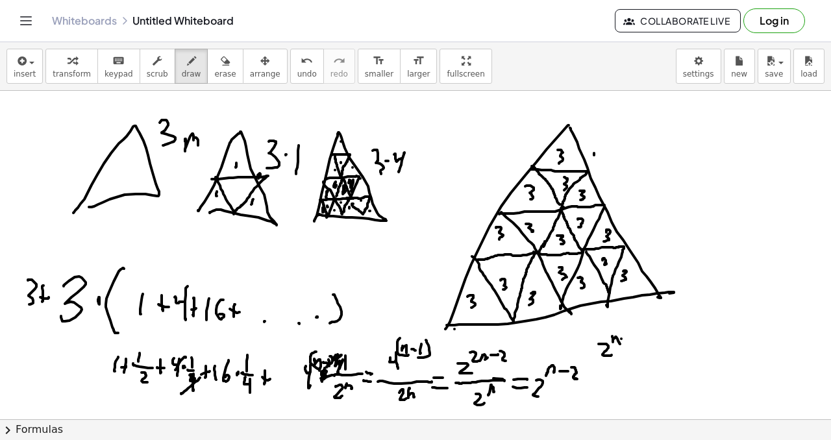
drag, startPoint x: 607, startPoint y: 381, endPoint x: 609, endPoint y: 396, distance: 15.2
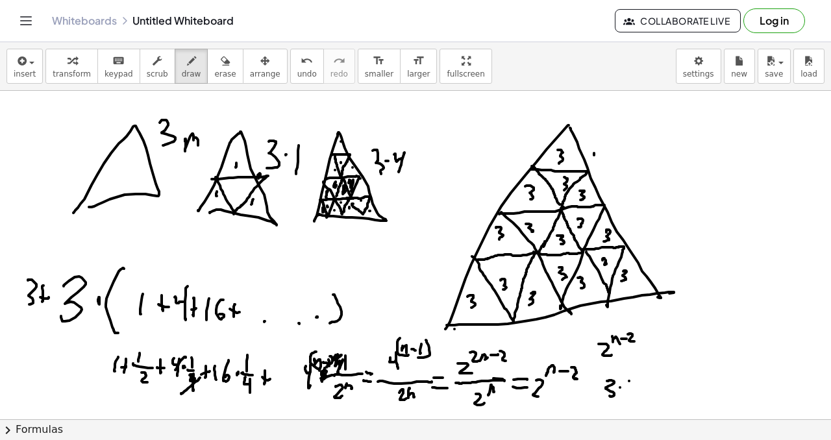
drag, startPoint x: 629, startPoint y: 381, endPoint x: 627, endPoint y: 389, distance: 8.0
drag, startPoint x: 626, startPoint y: 399, endPoint x: 635, endPoint y: 400, distance: 8.5
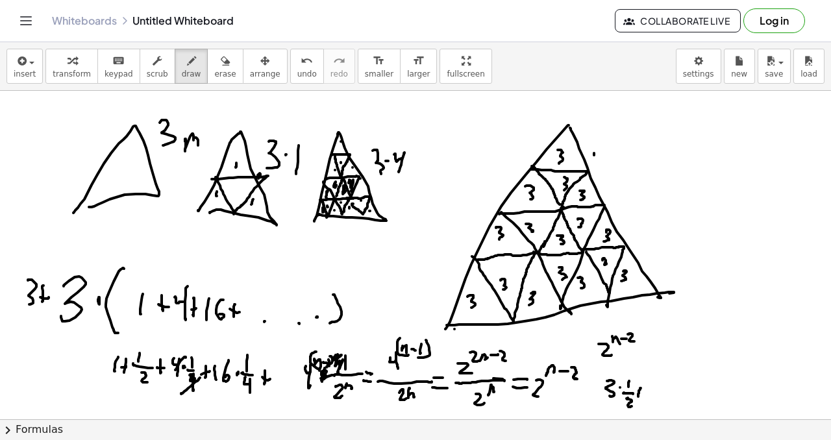
drag, startPoint x: 633, startPoint y: 391, endPoint x: 643, endPoint y: 391, distance: 9.8
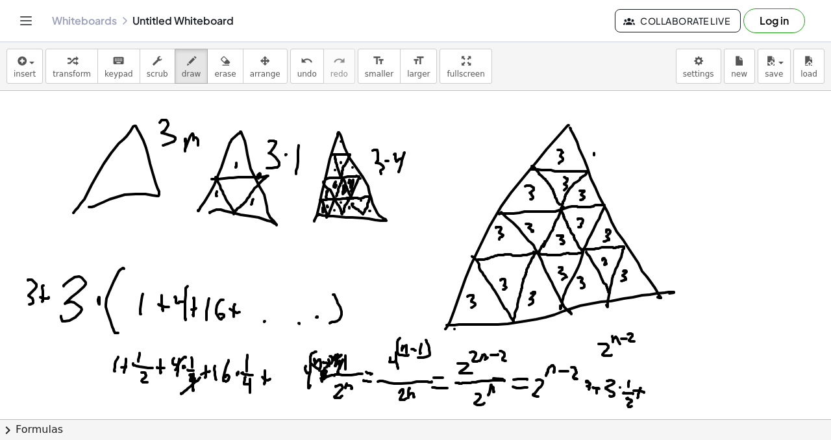
drag, startPoint x: 587, startPoint y: 382, endPoint x: 582, endPoint y: 373, distance: 10.5
drag, startPoint x: 596, startPoint y: 384, endPoint x: 596, endPoint y: 394, distance: 10.4
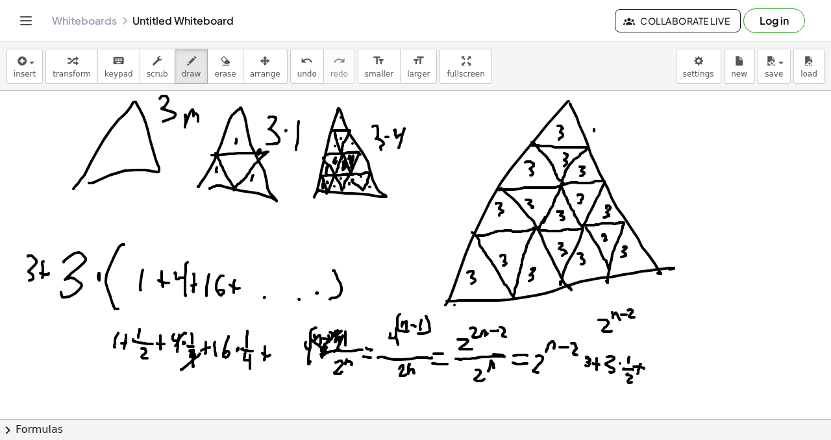
scroll to position [27, 0]
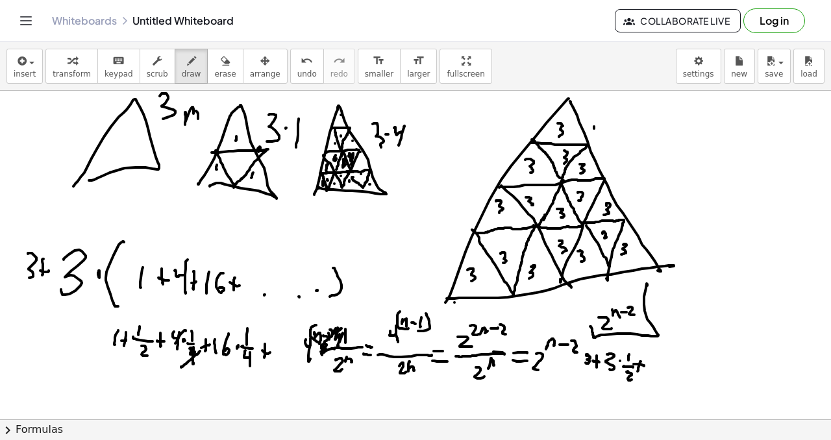
drag, startPoint x: 591, startPoint y: 326, endPoint x: 648, endPoint y: 286, distance: 69.9
click at [646, 286] on div at bounding box center [415, 434] width 831 height 741
drag, startPoint x: 639, startPoint y: 284, endPoint x: 588, endPoint y: 326, distance: 65.5
click at [587, 326] on div at bounding box center [415, 434] width 831 height 741
drag, startPoint x: 659, startPoint y: 193, endPoint x: 671, endPoint y: 216, distance: 25.8
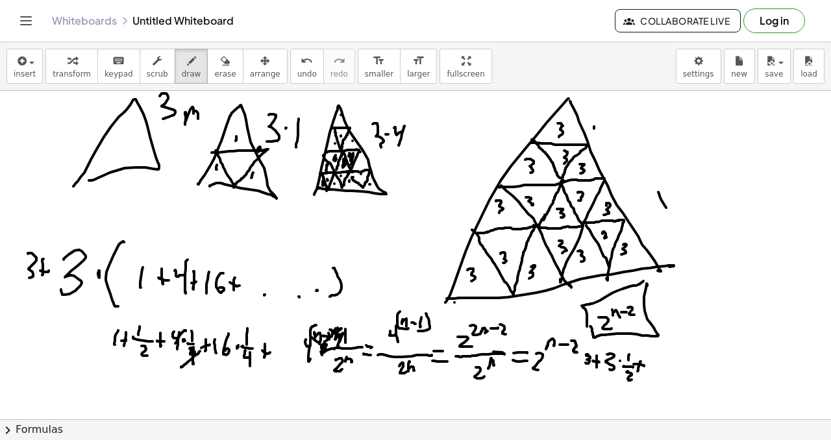
click at [671, 216] on div at bounding box center [415, 434] width 831 height 741
click at [681, 211] on div at bounding box center [415, 434] width 831 height 741
click at [701, 202] on div at bounding box center [415, 434] width 831 height 741
click at [711, 202] on div at bounding box center [415, 434] width 831 height 741
click at [628, 223] on div at bounding box center [415, 434] width 831 height 741
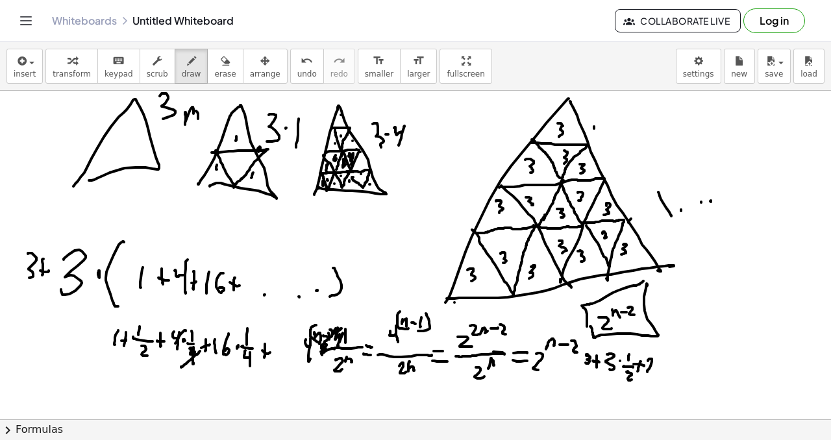
drag, startPoint x: 648, startPoint y: 360, endPoint x: 648, endPoint y: 380, distance: 20.1
click at [649, 378] on div at bounding box center [415, 434] width 831 height 741
click at [659, 368] on div at bounding box center [415, 434] width 831 height 741
drag, startPoint x: 685, startPoint y: 365, endPoint x: 713, endPoint y: 356, distance: 29.8
click at [719, 365] on div at bounding box center [415, 434] width 831 height 741
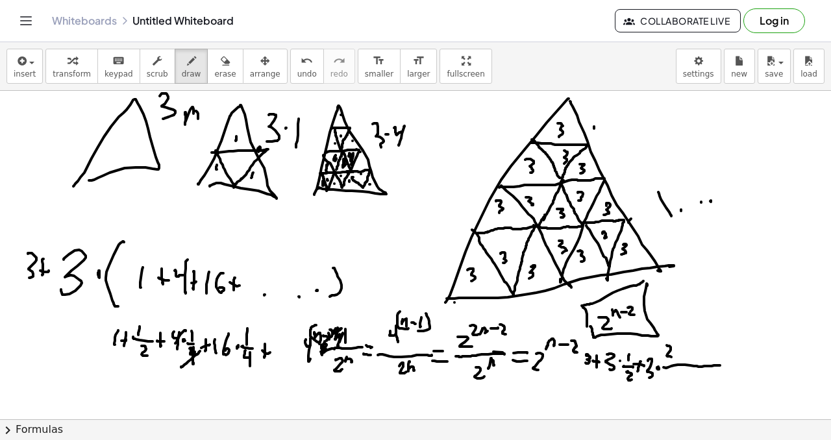
drag, startPoint x: 667, startPoint y: 346, endPoint x: 666, endPoint y: 355, distance: 9.2
click at [672, 357] on div at bounding box center [415, 434] width 831 height 741
drag, startPoint x: 674, startPoint y: 338, endPoint x: 682, endPoint y: 345, distance: 10.1
click at [680, 347] on div at bounding box center [415, 434] width 831 height 741
click at [687, 342] on div at bounding box center [415, 434] width 831 height 741
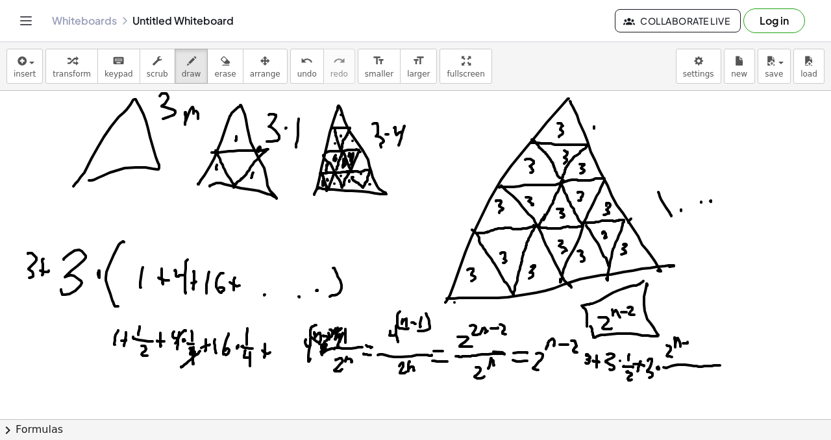
drag, startPoint x: 689, startPoint y: 334, endPoint x: 689, endPoint y: 349, distance: 14.9
click at [689, 350] on div at bounding box center [415, 434] width 831 height 741
click at [709, 352] on div at bounding box center [415, 434] width 831 height 741
drag, startPoint x: 711, startPoint y: 345, endPoint x: 710, endPoint y: 357, distance: 11.8
click at [713, 362] on div at bounding box center [415, 434] width 831 height 741
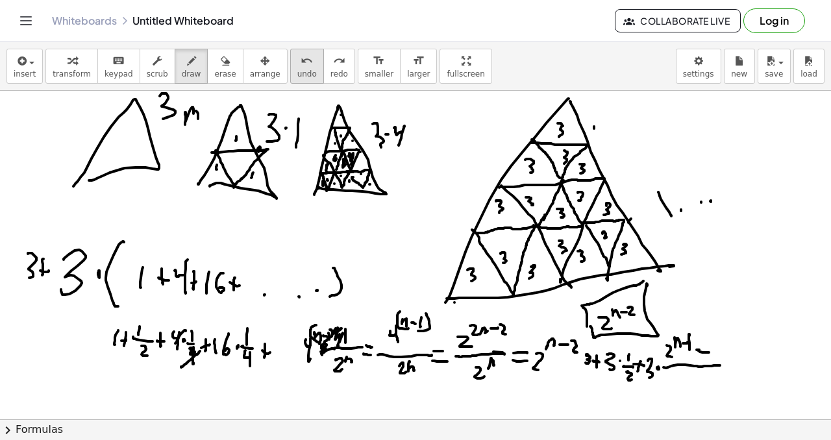
click at [301, 66] on icon "undo" at bounding box center [307, 61] width 12 height 16
click at [291, 68] on button "undo undo" at bounding box center [307, 66] width 34 height 35
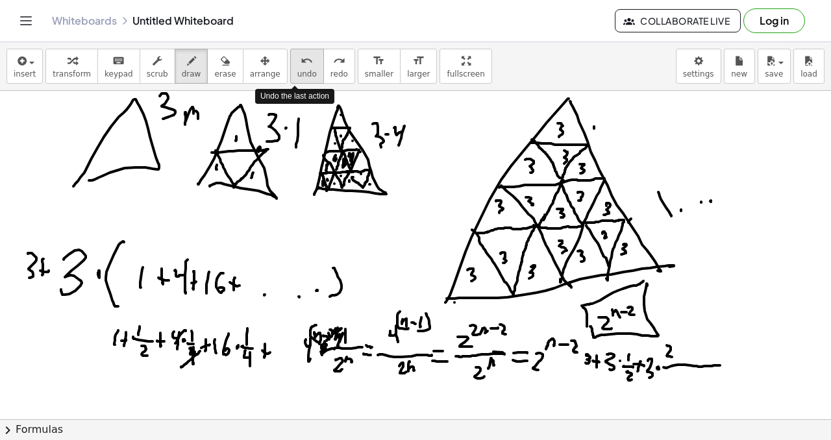
click at [291, 68] on button "undo undo" at bounding box center [307, 66] width 34 height 35
click at [297, 69] on span "undo" at bounding box center [306, 73] width 19 height 9
drag, startPoint x: 665, startPoint y: 362, endPoint x: 676, endPoint y: 366, distance: 11.1
click at [675, 376] on div at bounding box center [415, 434] width 831 height 741
drag, startPoint x: 675, startPoint y: 358, endPoint x: 682, endPoint y: 360, distance: 6.8
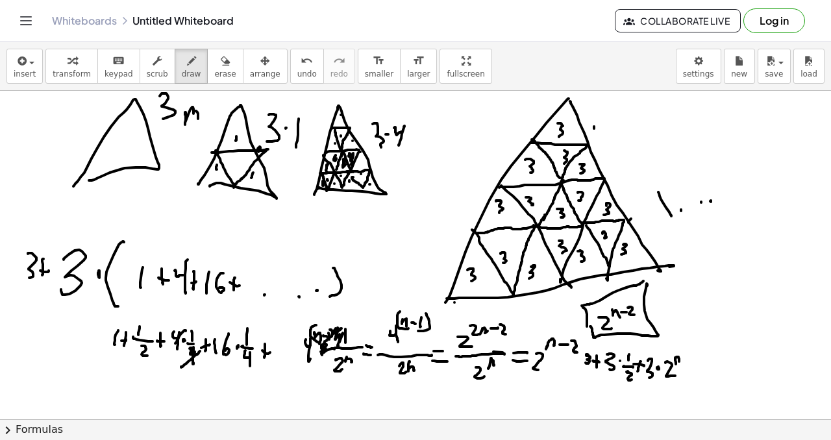
click at [680, 362] on div at bounding box center [415, 434] width 831 height 741
click at [685, 359] on div at bounding box center [415, 434] width 831 height 741
drag, startPoint x: 691, startPoint y: 351, endPoint x: 694, endPoint y: 360, distance: 9.0
click at [693, 361] on div at bounding box center [415, 434] width 831 height 741
drag, startPoint x: 698, startPoint y: 363, endPoint x: 705, endPoint y: 363, distance: 7.1
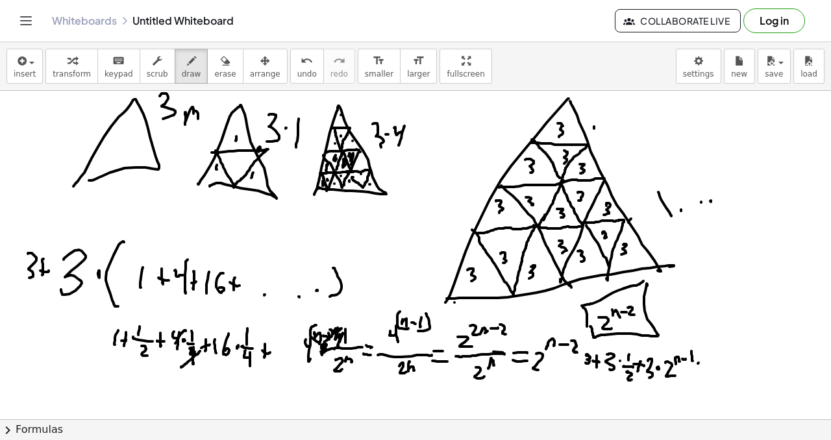
click at [705, 363] on div at bounding box center [415, 434] width 831 height 741
drag, startPoint x: 716, startPoint y: 358, endPoint x: 716, endPoint y: 371, distance: 13.0
click at [715, 373] on div at bounding box center [415, 434] width 831 height 741
drag, startPoint x: 596, startPoint y: 350, endPoint x: 611, endPoint y: 347, distance: 16.1
click at [605, 344] on div at bounding box center [415, 434] width 831 height 741
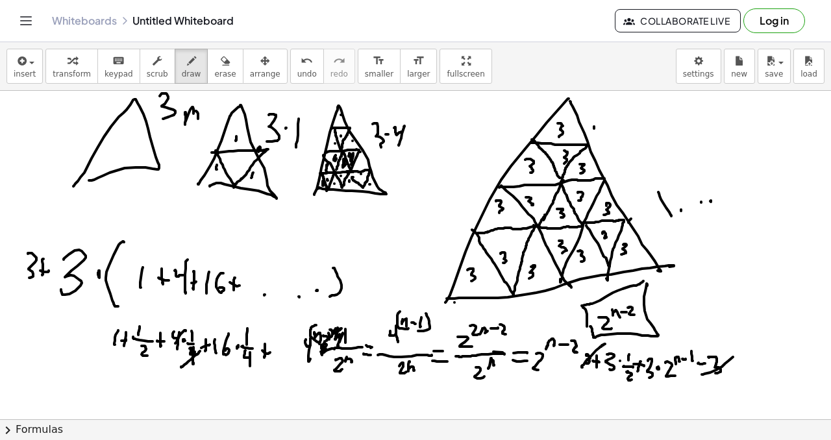
drag, startPoint x: 704, startPoint y: 374, endPoint x: 733, endPoint y: 357, distance: 33.2
click at [736, 354] on div at bounding box center [415, 434] width 831 height 741
drag, startPoint x: 700, startPoint y: 262, endPoint x: 702, endPoint y: 275, distance: 12.4
click at [702, 275] on div at bounding box center [415, 434] width 831 height 741
drag, startPoint x: 700, startPoint y: 286, endPoint x: 715, endPoint y: 287, distance: 14.9
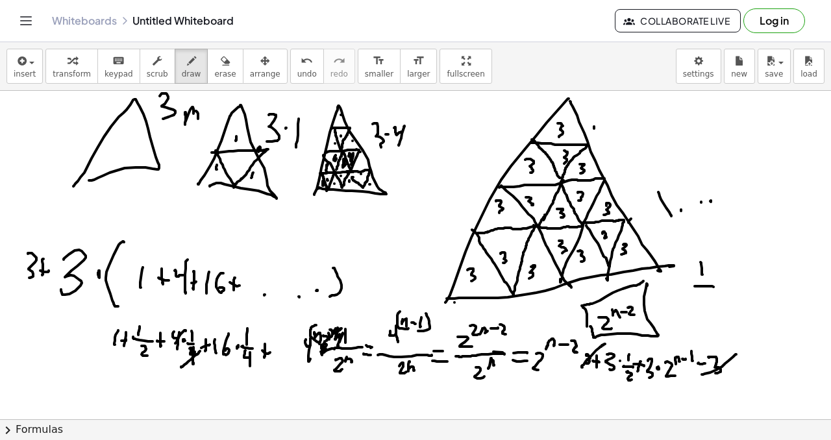
click at [715, 287] on div at bounding box center [415, 434] width 831 height 741
drag, startPoint x: 707, startPoint y: 295, endPoint x: 719, endPoint y: 304, distance: 15.3
click at [719, 304] on div at bounding box center [415, 434] width 831 height 741
click at [729, 291] on div at bounding box center [415, 434] width 831 height 741
drag, startPoint x: 737, startPoint y: 277, endPoint x: 748, endPoint y: 288, distance: 15.2
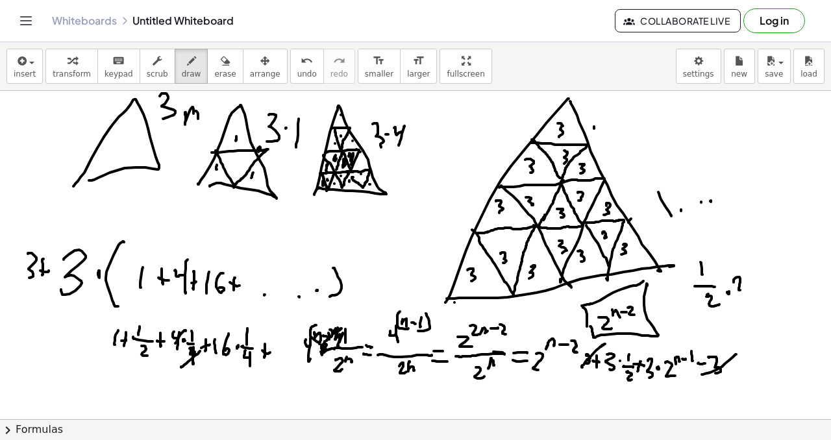
click at [745, 290] on div at bounding box center [415, 434] width 831 height 741
drag, startPoint x: 748, startPoint y: 269, endPoint x: 760, endPoint y: 271, distance: 11.8
click at [756, 273] on div at bounding box center [415, 434] width 831 height 741
click at [765, 270] on div at bounding box center [415, 434] width 831 height 741
click at [770, 277] on div at bounding box center [415, 434] width 831 height 741
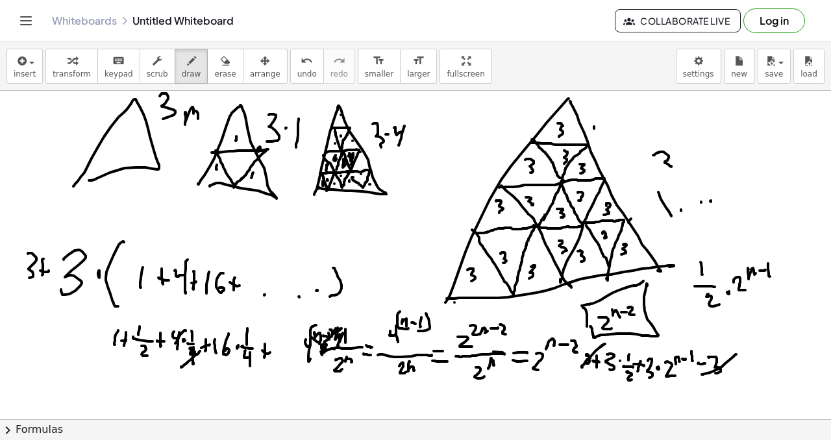
drag, startPoint x: 653, startPoint y: 155, endPoint x: 681, endPoint y: 162, distance: 28.7
click at [667, 168] on div at bounding box center [415, 434] width 831 height 741
click at [683, 163] on div at bounding box center [415, 434] width 831 height 741
drag, startPoint x: 707, startPoint y: 162, endPoint x: 715, endPoint y: 171, distance: 11.6
click at [715, 171] on div at bounding box center [415, 434] width 831 height 741
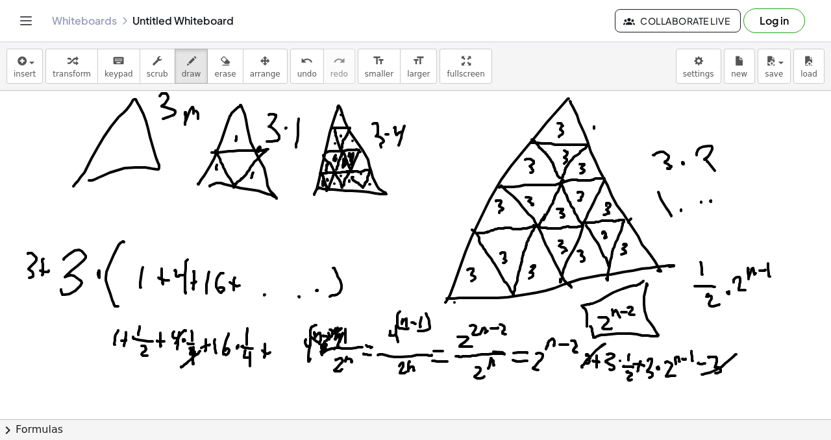
drag, startPoint x: 700, startPoint y: 148, endPoint x: 727, endPoint y: 160, distance: 29.9
click at [728, 160] on div at bounding box center [415, 434] width 831 height 741
drag, startPoint x: 725, startPoint y: 135, endPoint x: 735, endPoint y: 142, distance: 12.1
click at [733, 146] on div at bounding box center [415, 434] width 831 height 741
drag, startPoint x: 737, startPoint y: 138, endPoint x: 744, endPoint y: 136, distance: 6.6
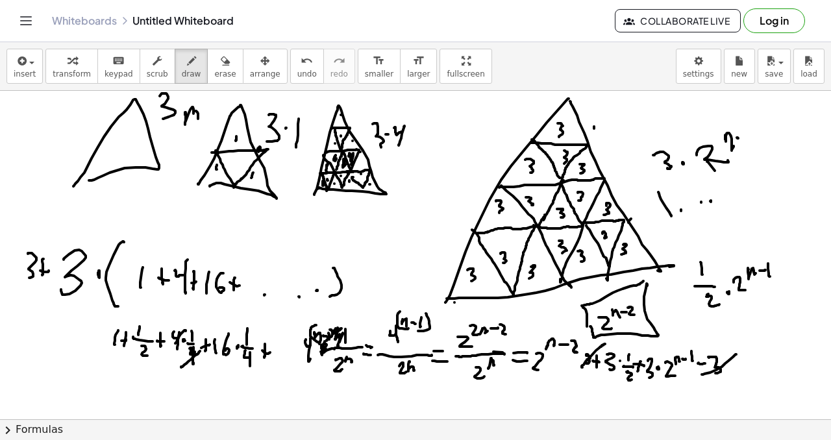
click at [743, 139] on div at bounding box center [415, 434] width 831 height 741
drag, startPoint x: 750, startPoint y: 133, endPoint x: 760, endPoint y: 143, distance: 13.8
click at [761, 143] on div at bounding box center [415, 434] width 831 height 741
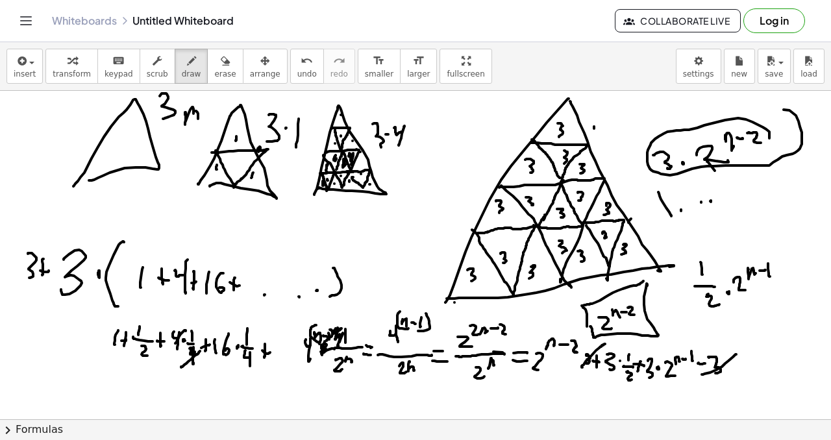
drag, startPoint x: 757, startPoint y: 125, endPoint x: 707, endPoint y: 136, distance: 52.0
click at [714, 140] on div at bounding box center [415, 434] width 831 height 741
drag, startPoint x: 683, startPoint y: 224, endPoint x: 729, endPoint y: 232, distance: 46.1
click at [717, 254] on div at bounding box center [415, 434] width 831 height 741
drag, startPoint x: 730, startPoint y: 221, endPoint x: 725, endPoint y: 254, distance: 33.5
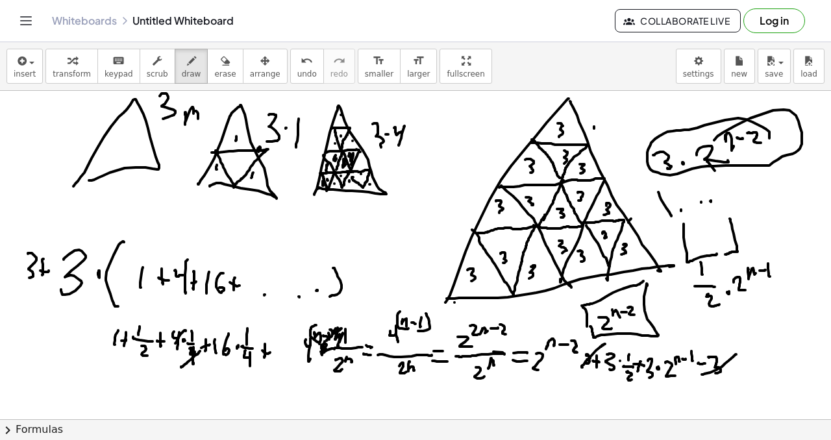
click at [725, 254] on div at bounding box center [415, 434] width 831 height 741
drag, startPoint x: 489, startPoint y: 392, endPoint x: 508, endPoint y: 404, distance: 22.5
click at [508, 405] on div at bounding box center [415, 434] width 831 height 741
click at [511, 390] on div at bounding box center [415, 434] width 831 height 741
click at [519, 386] on div at bounding box center [415, 434] width 831 height 741
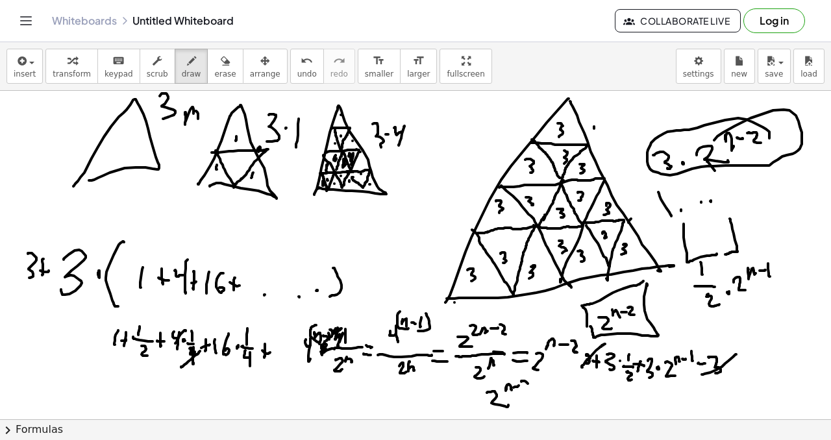
drag, startPoint x: 521, startPoint y: 381, endPoint x: 528, endPoint y: 390, distance: 11.6
click at [528, 390] on div at bounding box center [415, 434] width 831 height 741
click at [535, 393] on div at bounding box center [415, 434] width 831 height 741
click at [540, 398] on div at bounding box center [415, 434] width 831 height 741
drag, startPoint x: 547, startPoint y: 386, endPoint x: 548, endPoint y: 398, distance: 11.7
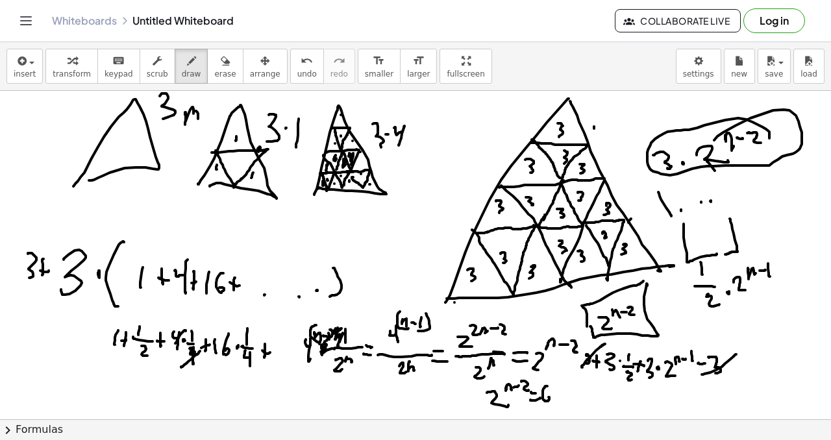
click at [544, 398] on div at bounding box center [415, 434] width 831 height 741
click at [553, 401] on div at bounding box center [415, 434] width 831 height 741
drag, startPoint x: 534, startPoint y: 391, endPoint x: 535, endPoint y: 401, distance: 9.8
drag, startPoint x: 505, startPoint y: 389, endPoint x: 525, endPoint y: 387, distance: 20.2
click at [527, 389] on div at bounding box center [415, 434] width 831 height 741
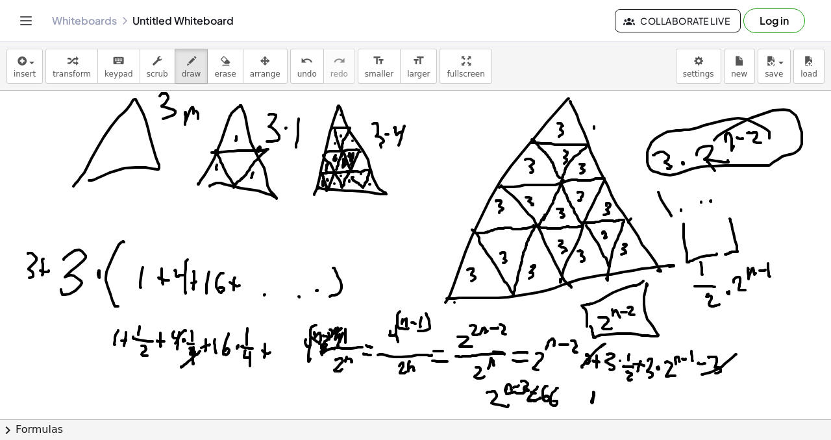
click at [599, 398] on div at bounding box center [415, 434] width 831 height 741
click at [609, 394] on div at bounding box center [415, 434] width 831 height 741
click at [612, 395] on div at bounding box center [415, 434] width 831 height 741
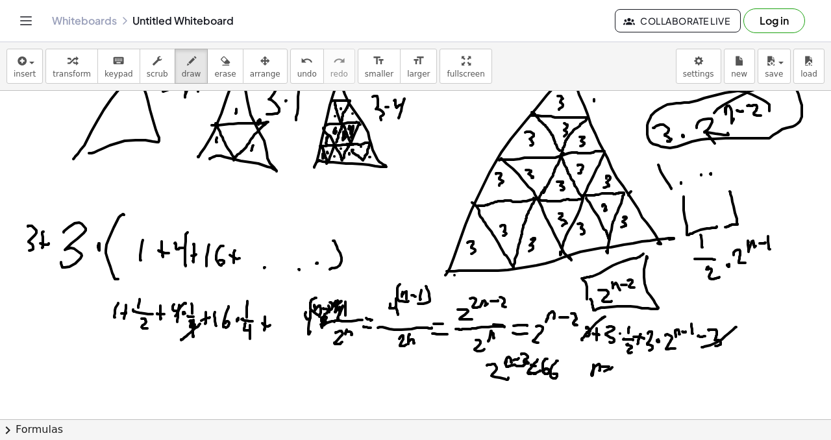
scroll to position [53, 0]
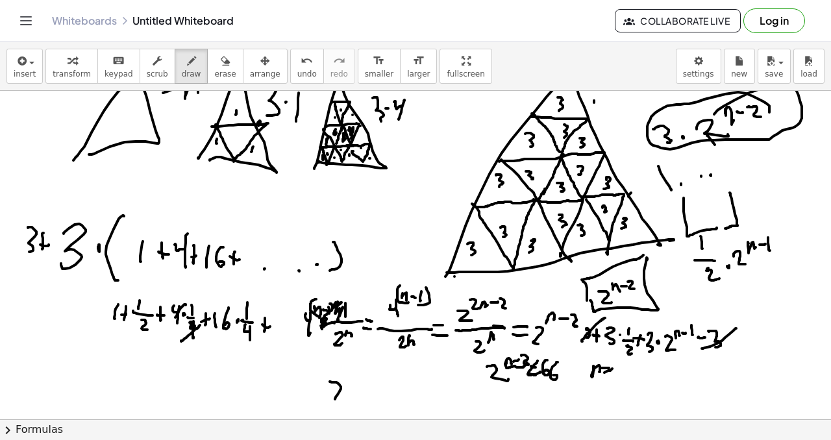
drag, startPoint x: 341, startPoint y: 387, endPoint x: 341, endPoint y: 399, distance: 12.3
click at [341, 400] on div at bounding box center [415, 408] width 831 height 741
drag, startPoint x: 349, startPoint y: 366, endPoint x: 354, endPoint y: 377, distance: 12.5
click at [352, 377] on div at bounding box center [415, 408] width 831 height 741
drag, startPoint x: 369, startPoint y: 393, endPoint x: 379, endPoint y: 389, distance: 10.9
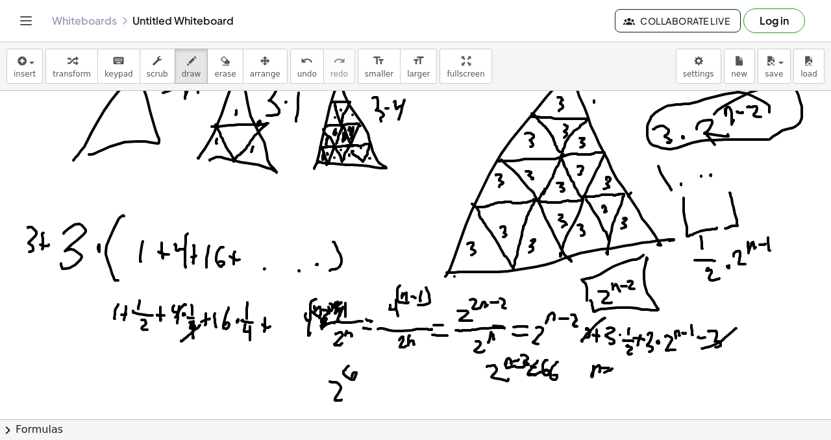
click at [384, 387] on div at bounding box center [415, 408] width 831 height 741
drag, startPoint x: 373, startPoint y: 407, endPoint x: 382, endPoint y: 402, distance: 11.0
click at [382, 402] on div at bounding box center [415, 408] width 831 height 741
click at [397, 396] on div at bounding box center [415, 408] width 831 height 741
drag, startPoint x: 388, startPoint y: 384, endPoint x: 387, endPoint y: 406, distance: 22.1
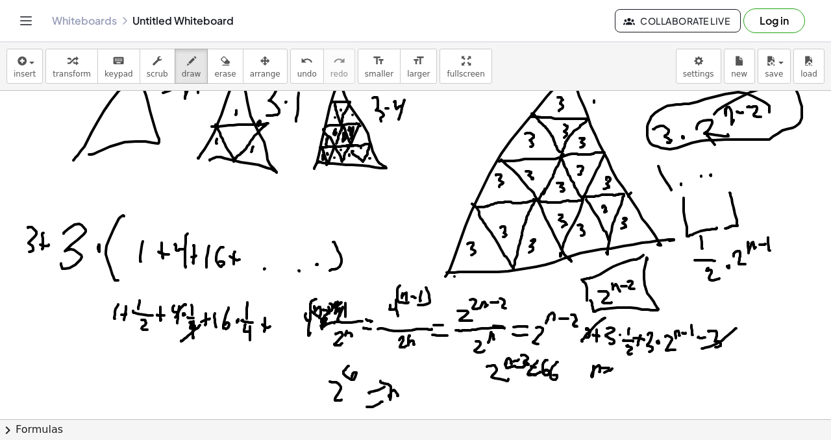
click at [384, 408] on div at bounding box center [415, 408] width 831 height 741
click at [410, 386] on div at bounding box center [415, 408] width 831 height 741
click at [419, 390] on div at bounding box center [415, 408] width 831 height 741
drag, startPoint x: 421, startPoint y: 378, endPoint x: 413, endPoint y: 366, distance: 14.9
click at [421, 378] on div at bounding box center [415, 408] width 831 height 741
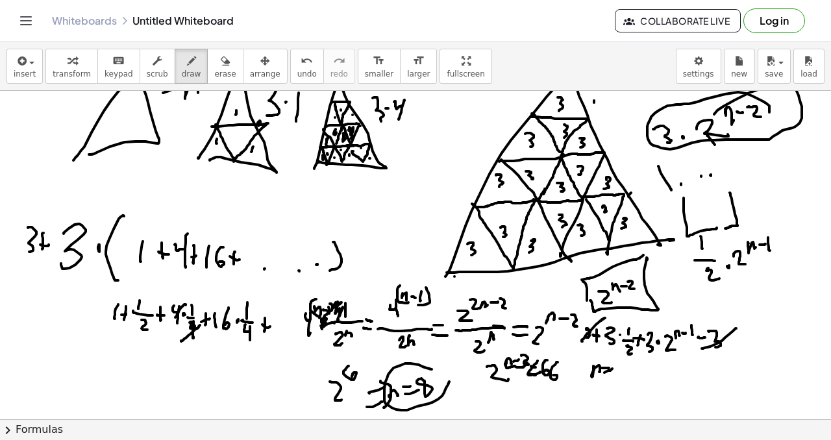
drag, startPoint x: 405, startPoint y: 363, endPoint x: 417, endPoint y: 375, distance: 16.1
click at [417, 376] on div at bounding box center [415, 408] width 831 height 741
